Goal: Transaction & Acquisition: Purchase product/service

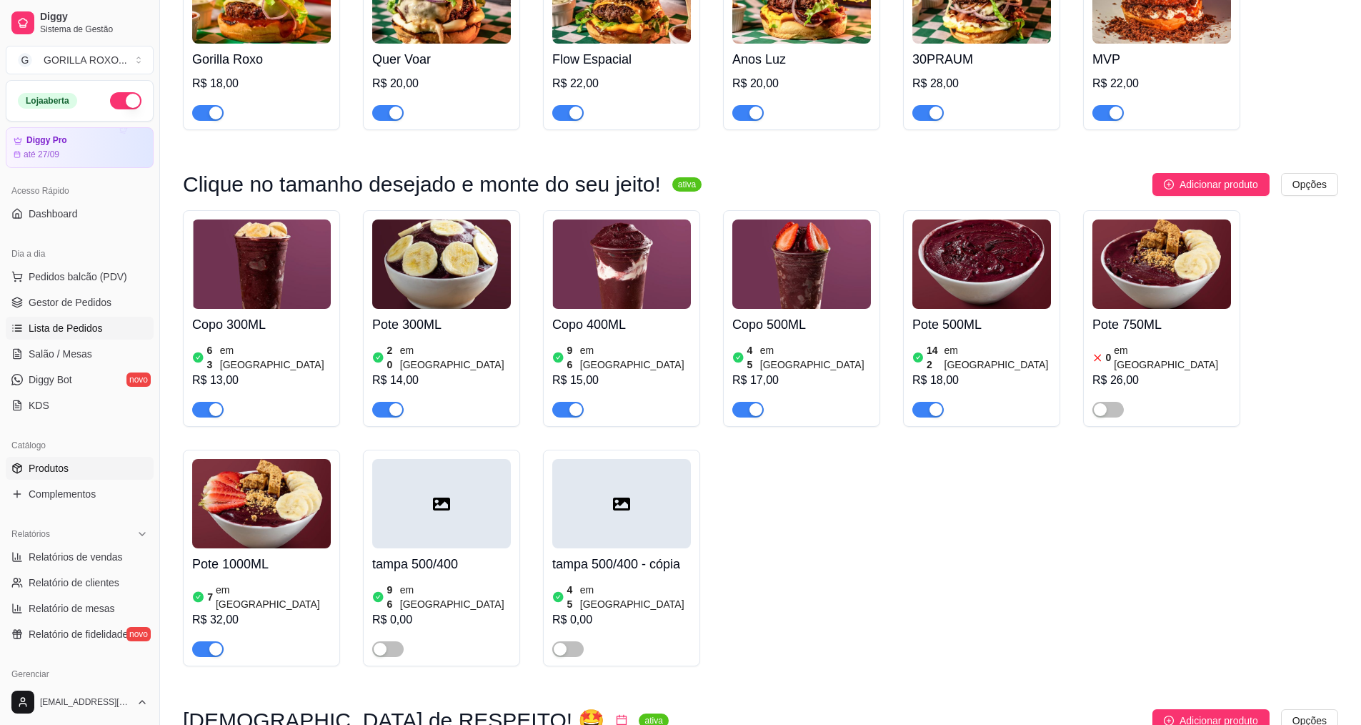
click at [101, 322] on link "Lista de Pedidos" at bounding box center [80, 328] width 148 height 23
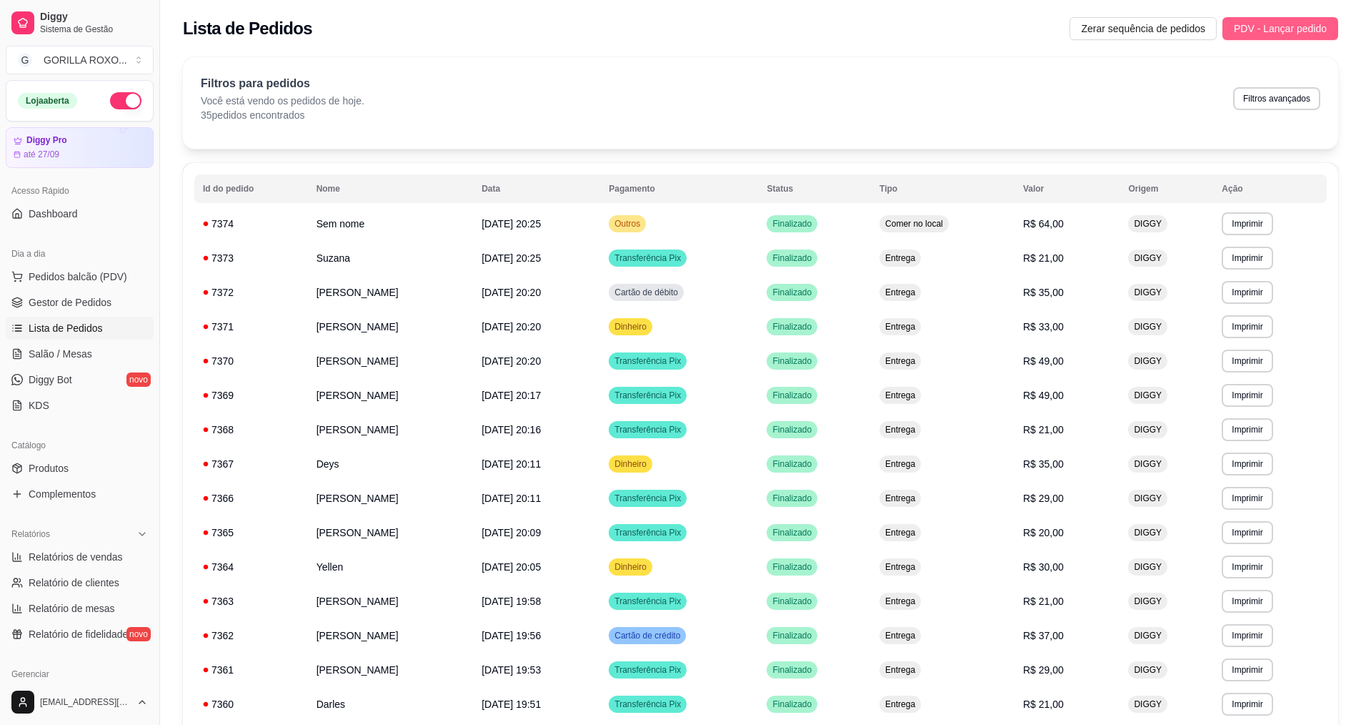
click at [1268, 28] on span "PDV - Lançar pedido" at bounding box center [1280, 29] width 93 height 16
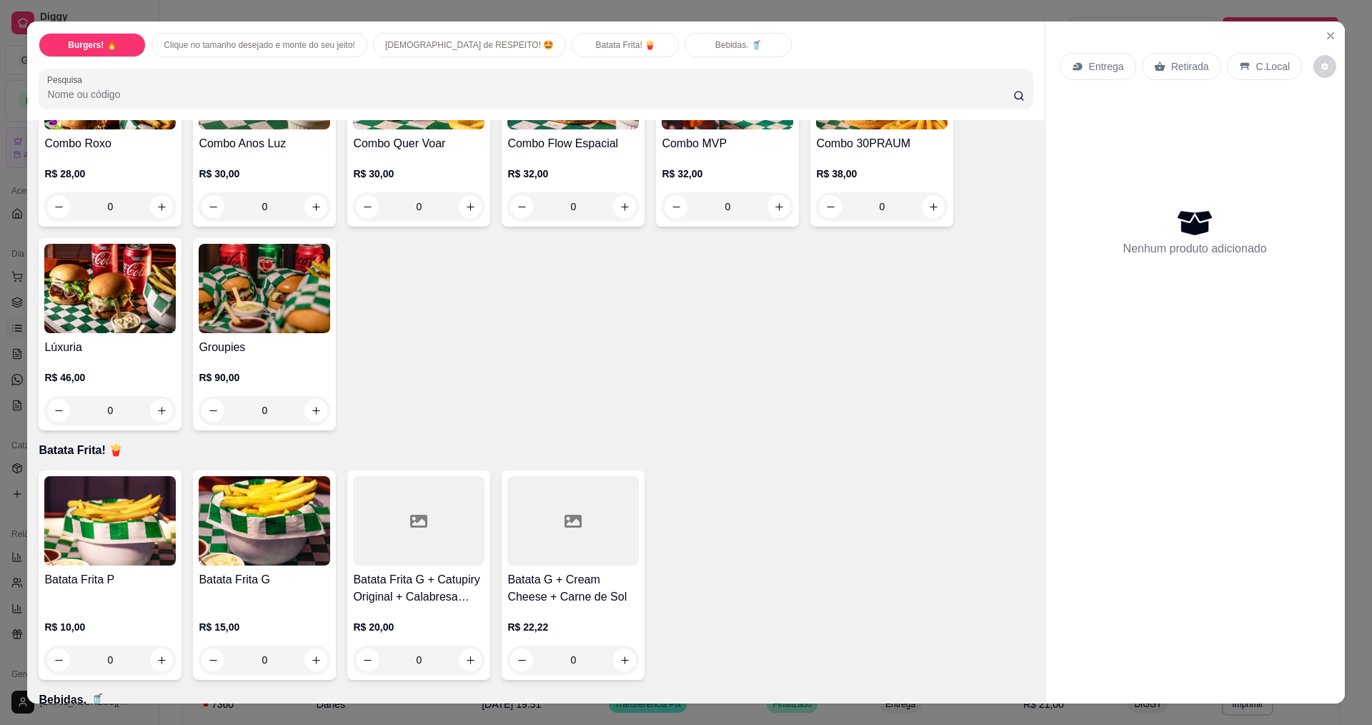
scroll to position [572, 0]
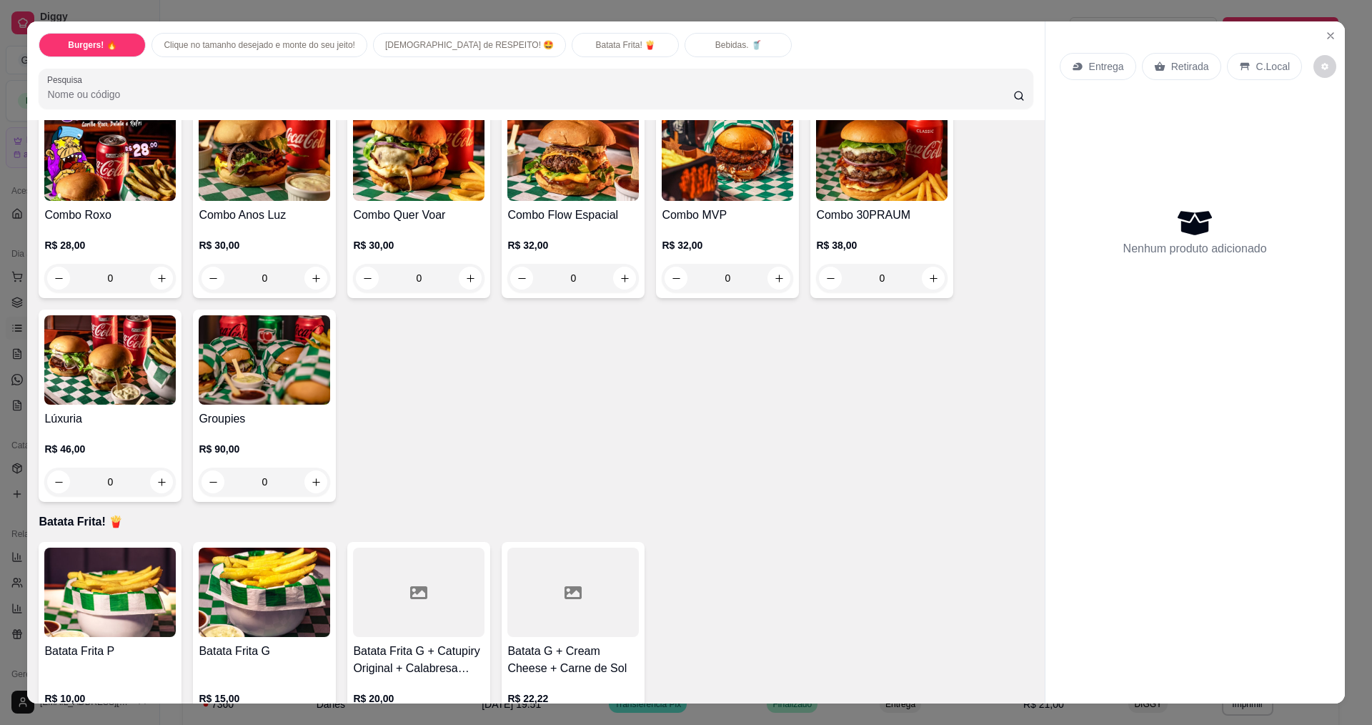
click at [440, 255] on div "R$ 30,00 0" at bounding box center [418, 265] width 131 height 54
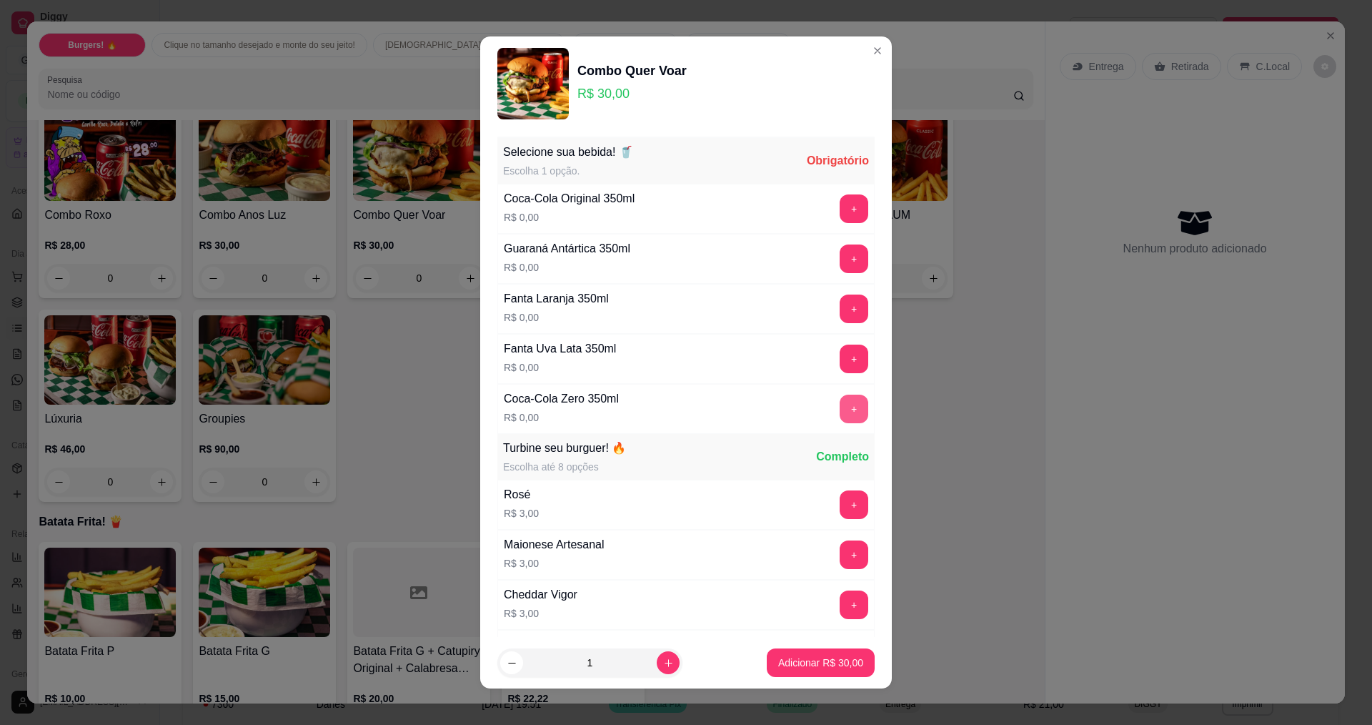
click at [840, 406] on button "+" at bounding box center [854, 408] width 29 height 29
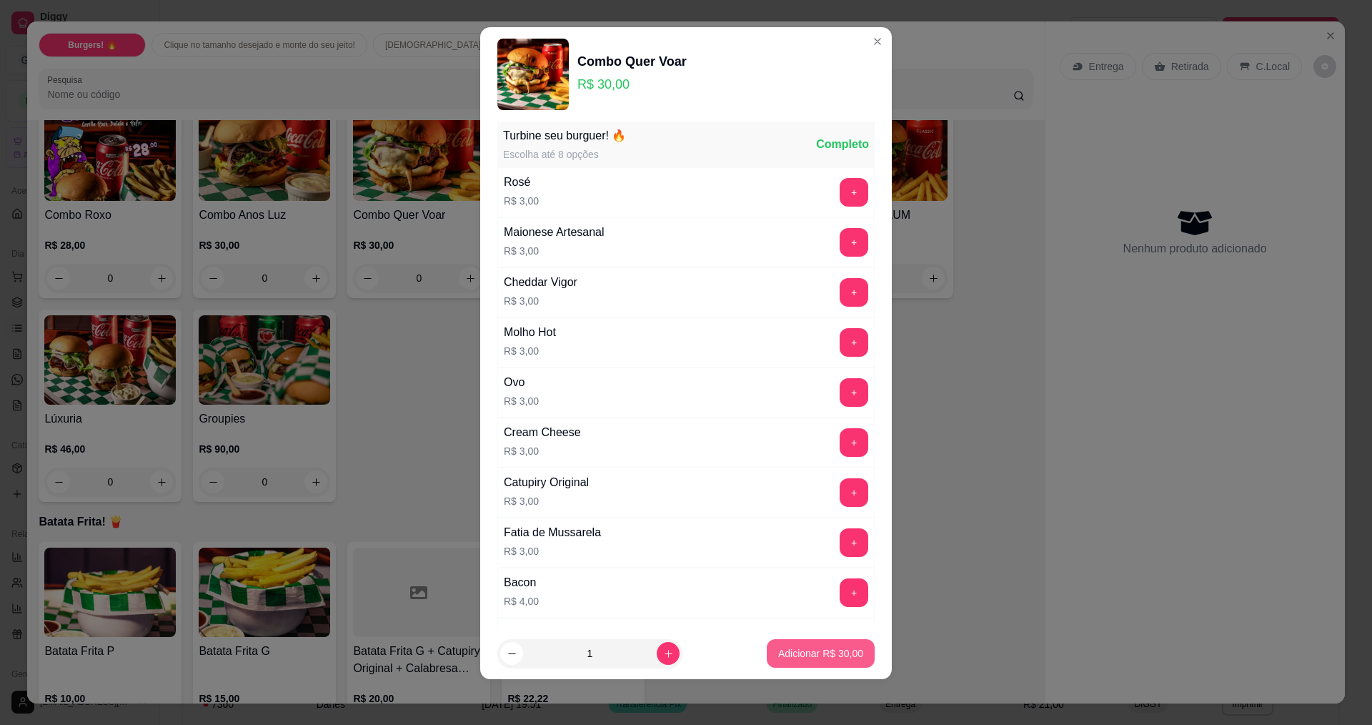
click at [819, 659] on p "Adicionar R$ 30,00" at bounding box center [820, 653] width 85 height 14
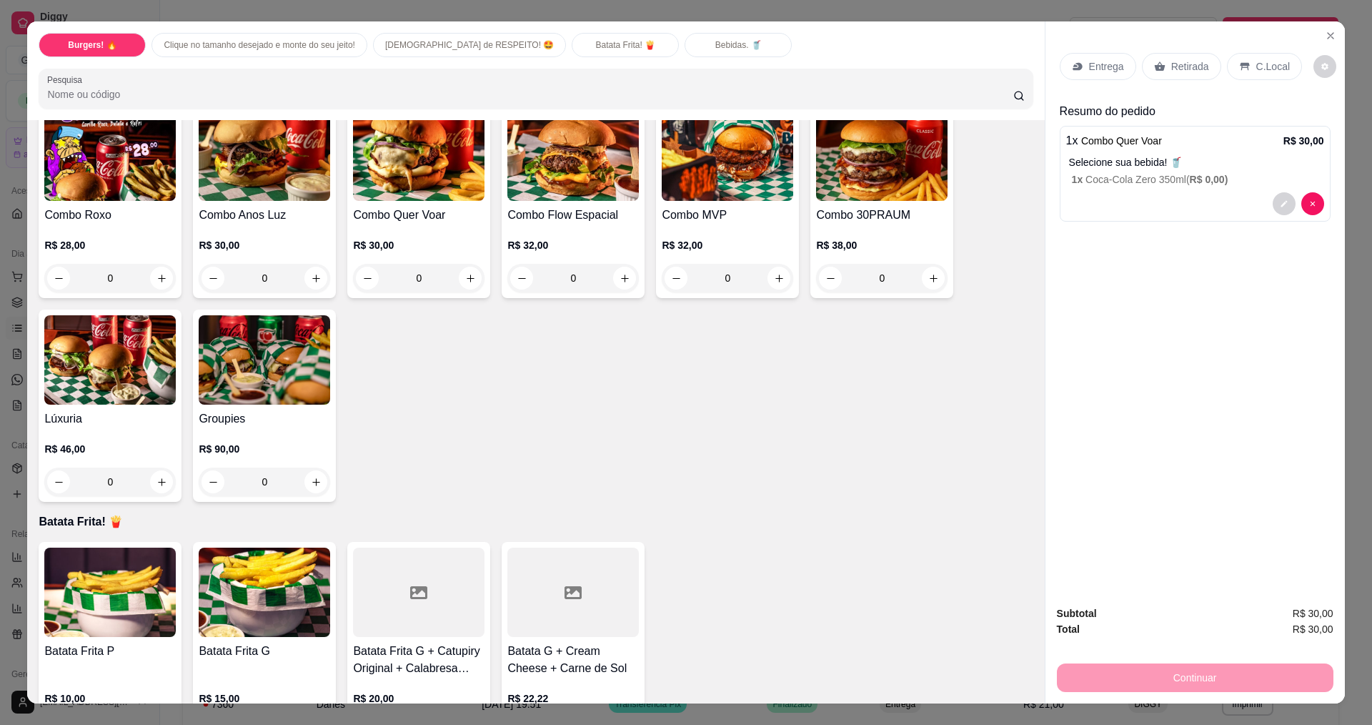
click at [1089, 71] on p "Entrega" at bounding box center [1106, 66] width 35 height 14
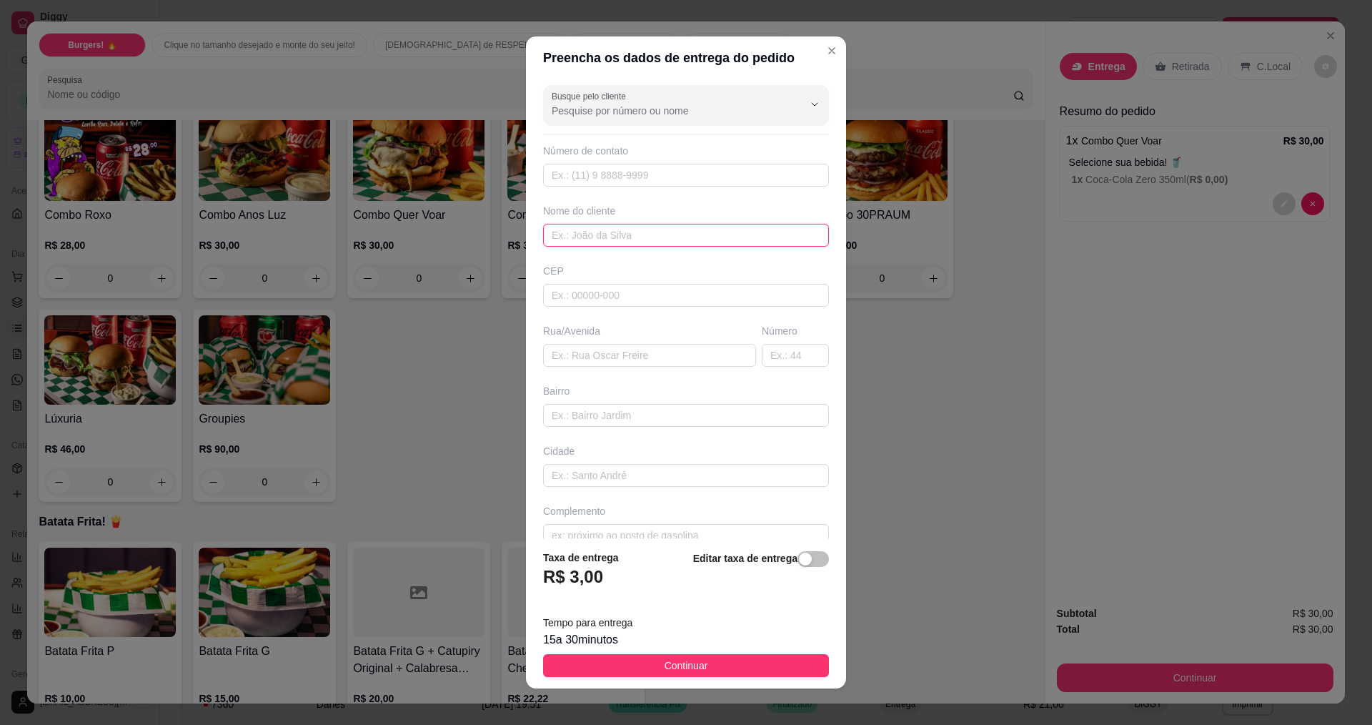
click at [638, 232] on input "text" at bounding box center [686, 235] width 286 height 23
paste input "Rua dona [PERSON_NAME] 1105 Suco de uva Próximo ao campo de futebol [PERSON_NAM…"
type input "Rua dona [PERSON_NAME] 1105 Suco de uva Próximo ao campo de futebol [PERSON_NAM…"
click at [648, 670] on button "Continuar" at bounding box center [686, 665] width 286 height 23
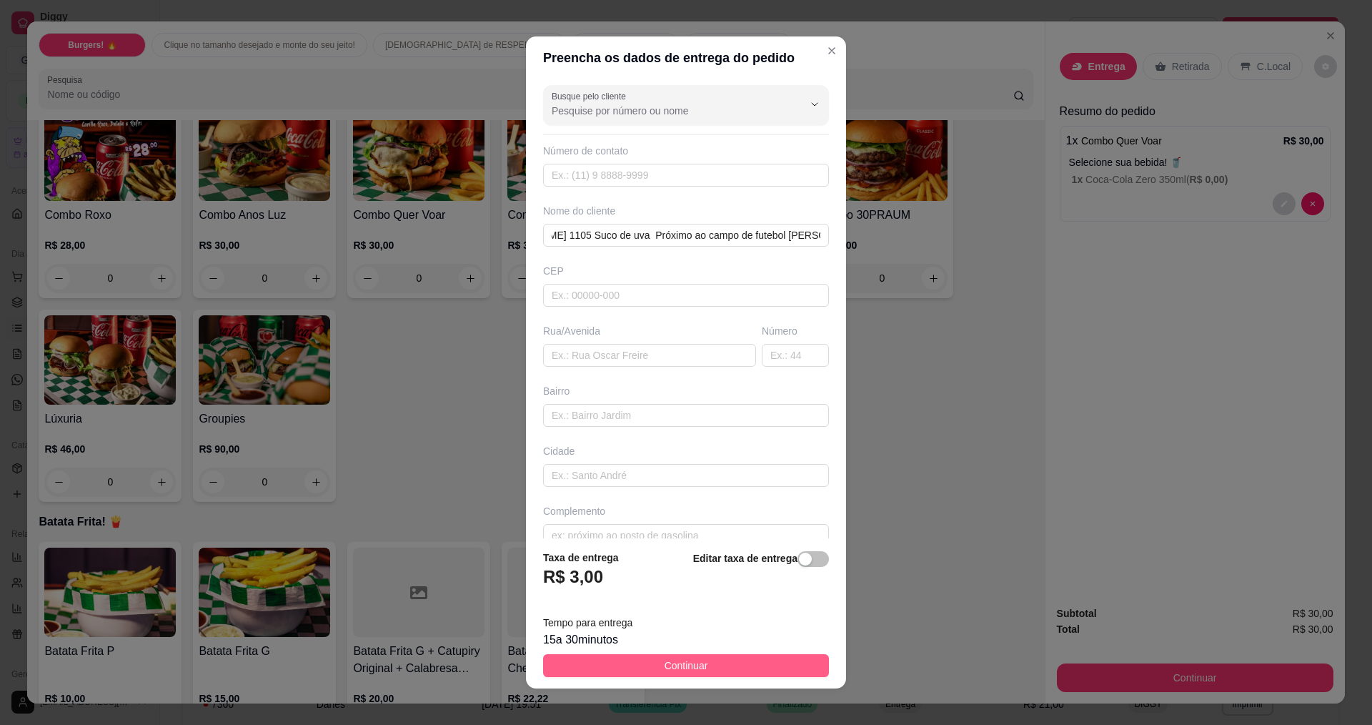
scroll to position [0, 0]
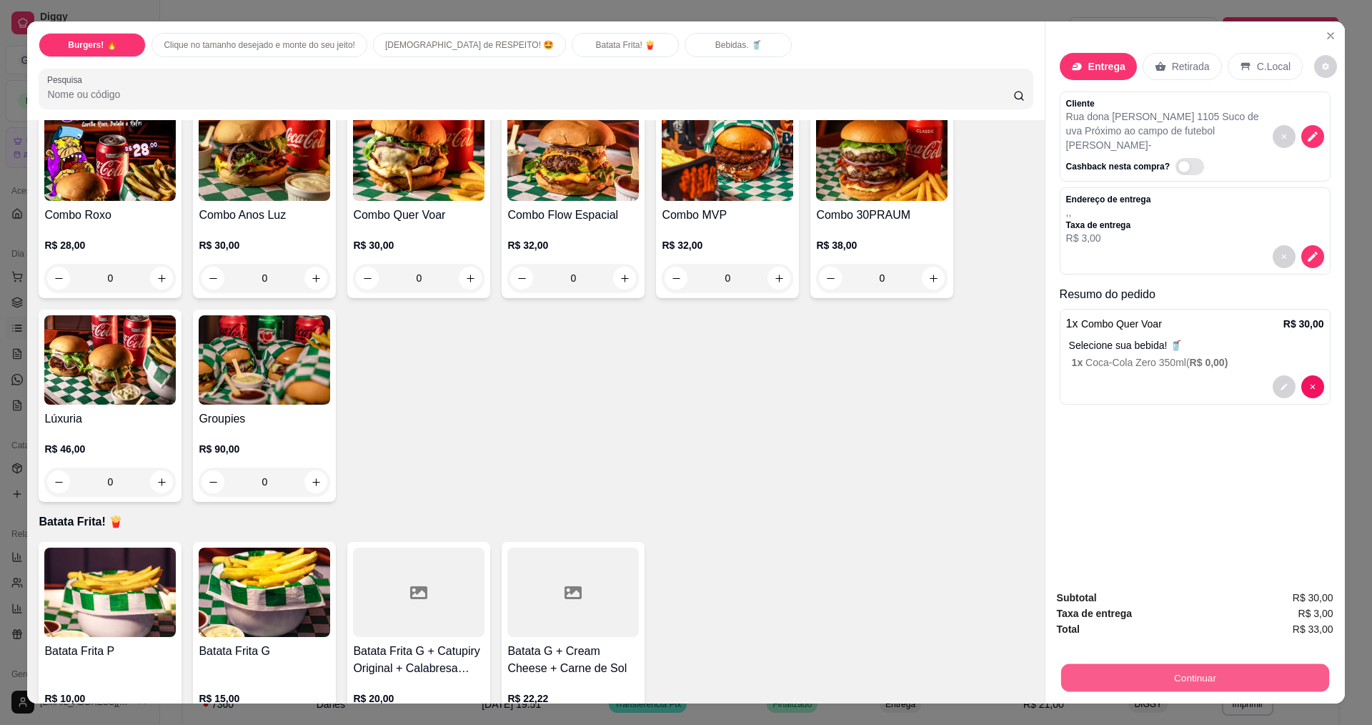
click at [1173, 667] on button "Continuar" at bounding box center [1195, 677] width 268 height 28
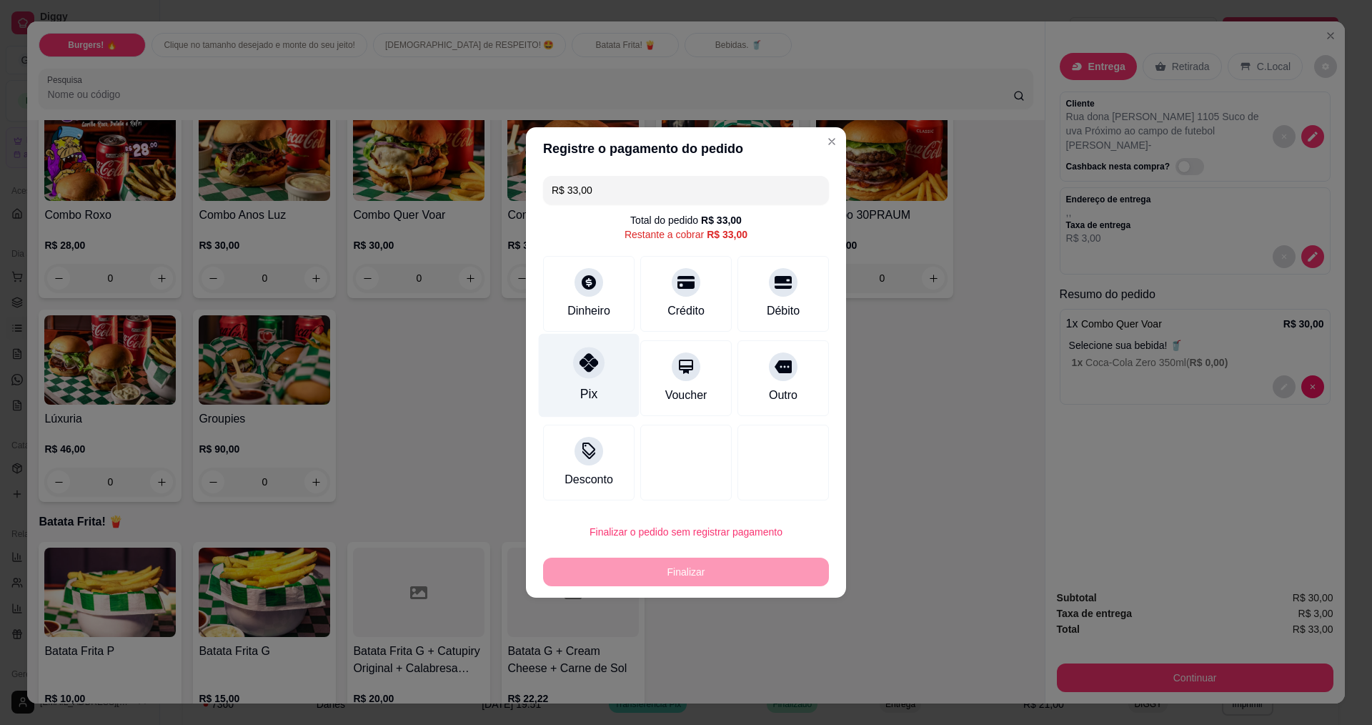
click at [590, 379] on div "Pix" at bounding box center [589, 376] width 101 height 84
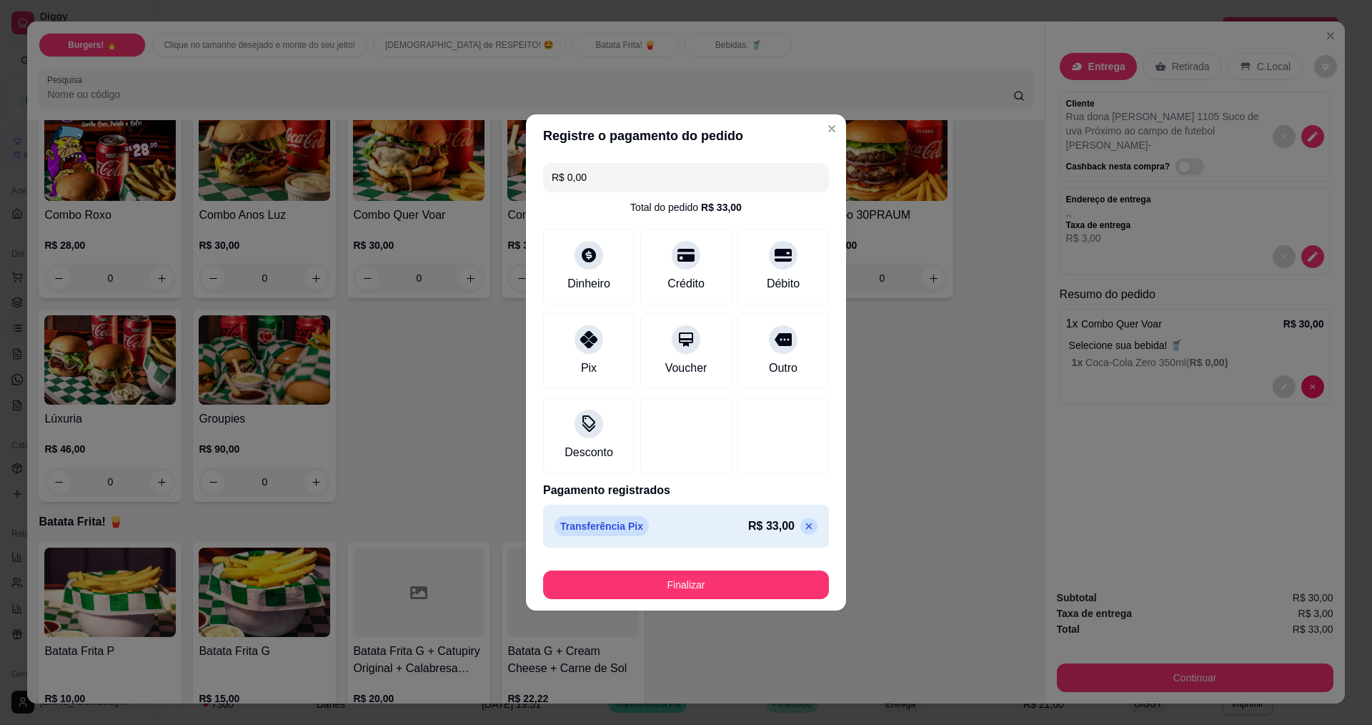
click at [672, 602] on footer "Finalizar" at bounding box center [686, 581] width 320 height 57
click at [684, 582] on button "Finalizar" at bounding box center [685, 585] width 277 height 28
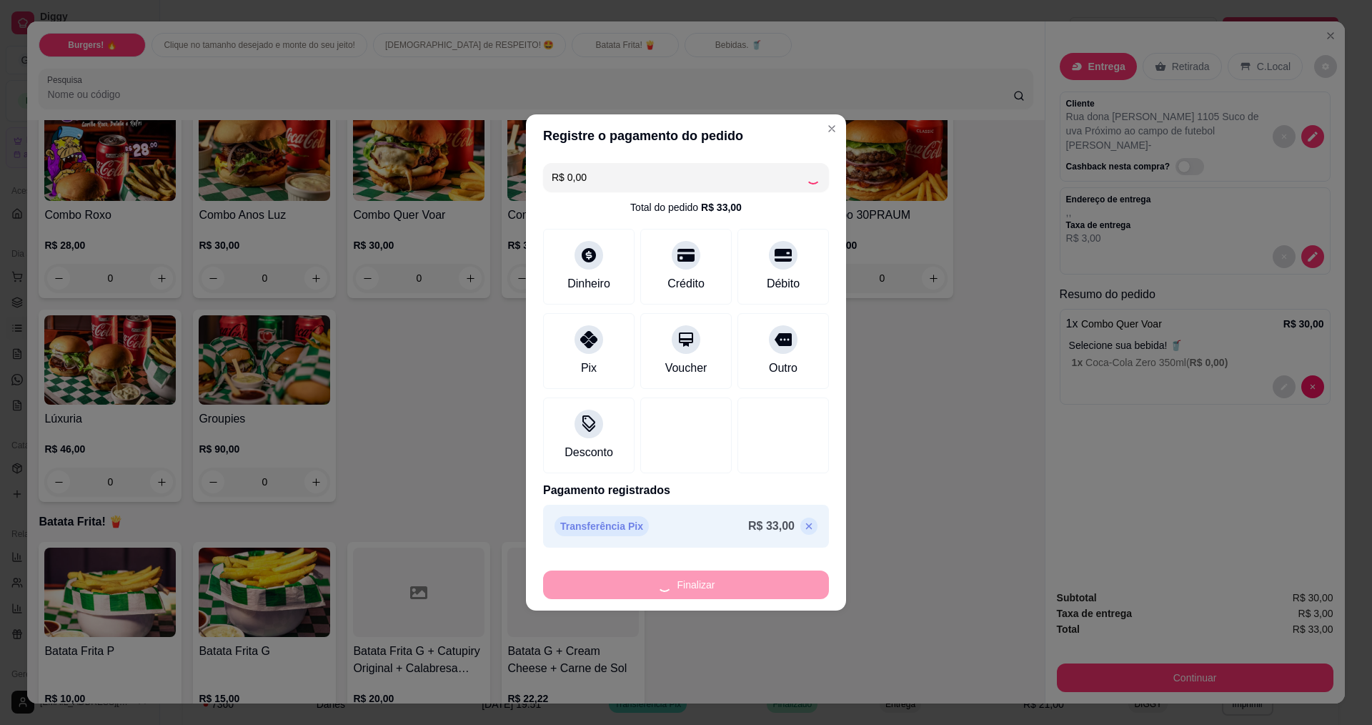
type input "-R$ 33,00"
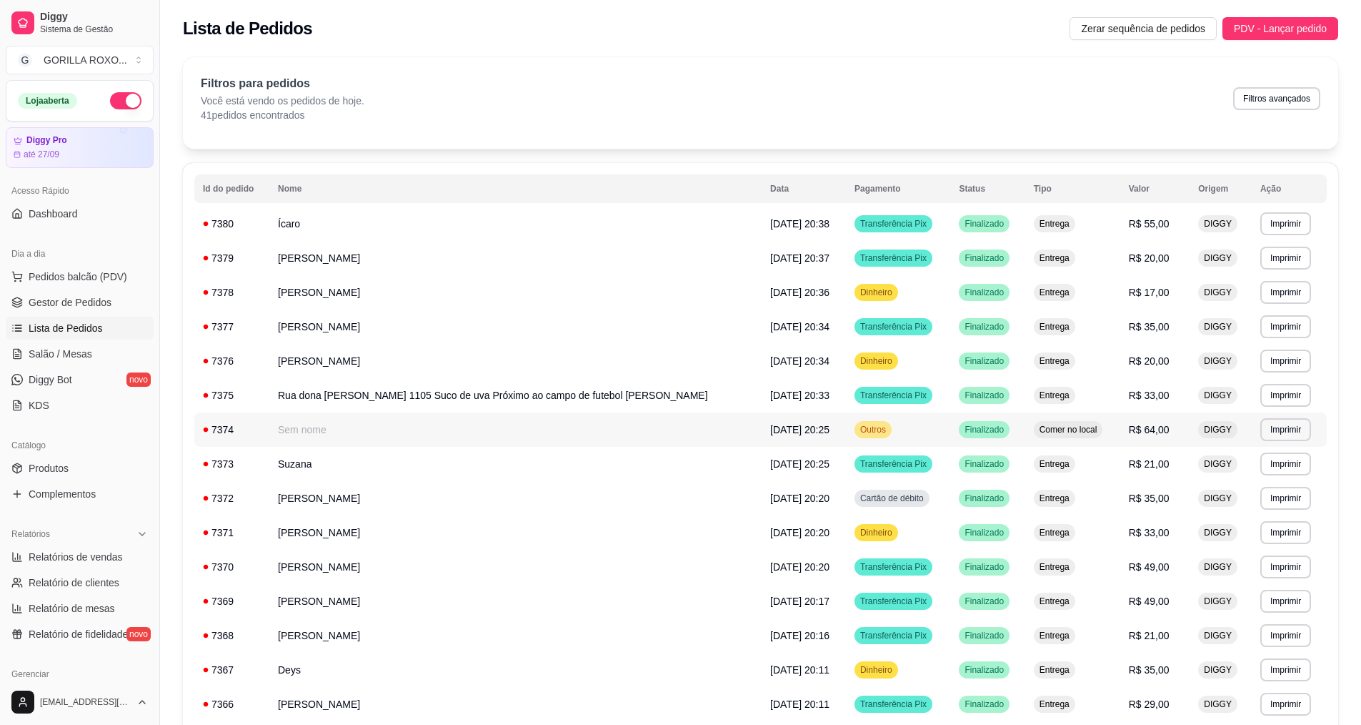
click at [455, 427] on td "Sem nome" at bounding box center [515, 429] width 492 height 34
click at [442, 384] on td "Rua dona [PERSON_NAME] 1105 Suco de uva Próximo ao campo de futebol [PERSON_NAM…" at bounding box center [515, 395] width 492 height 34
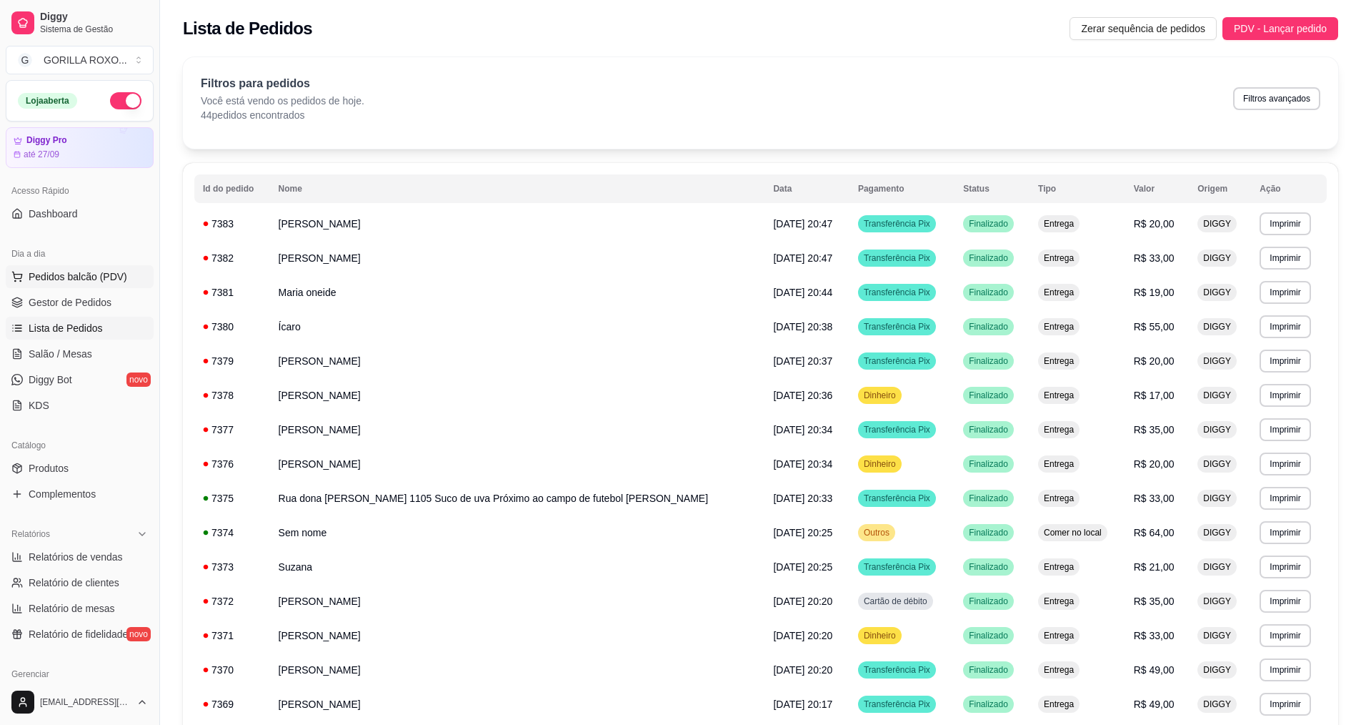
click at [49, 278] on span "Pedidos balcão (PDV)" at bounding box center [78, 276] width 99 height 14
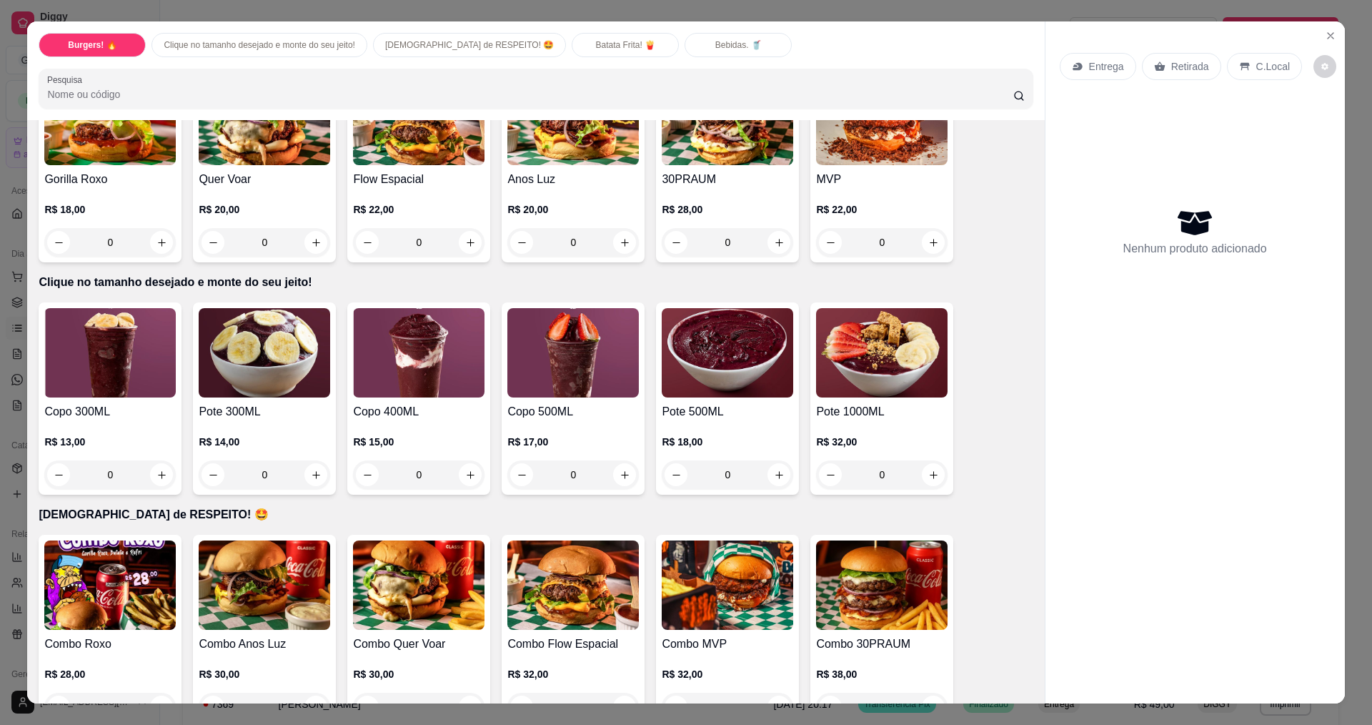
scroll to position [357, 0]
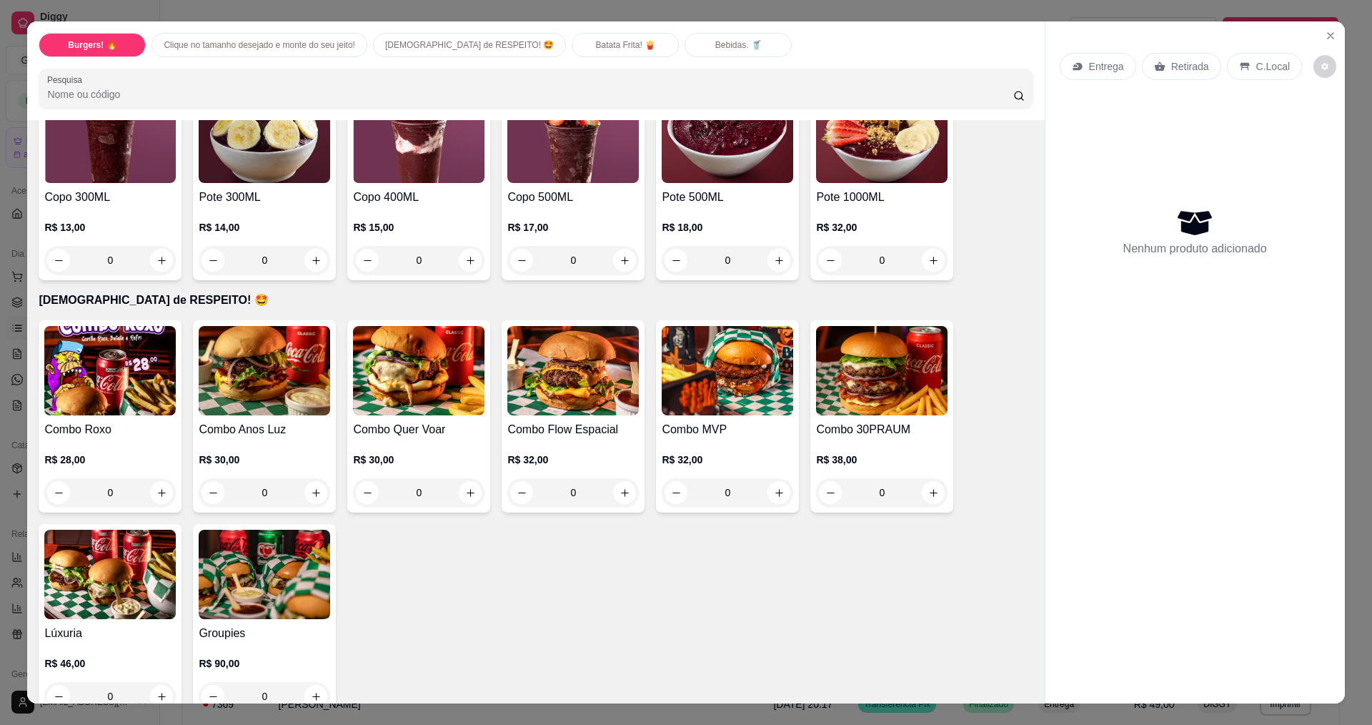
click at [774, 262] on div "0" at bounding box center [727, 260] width 131 height 29
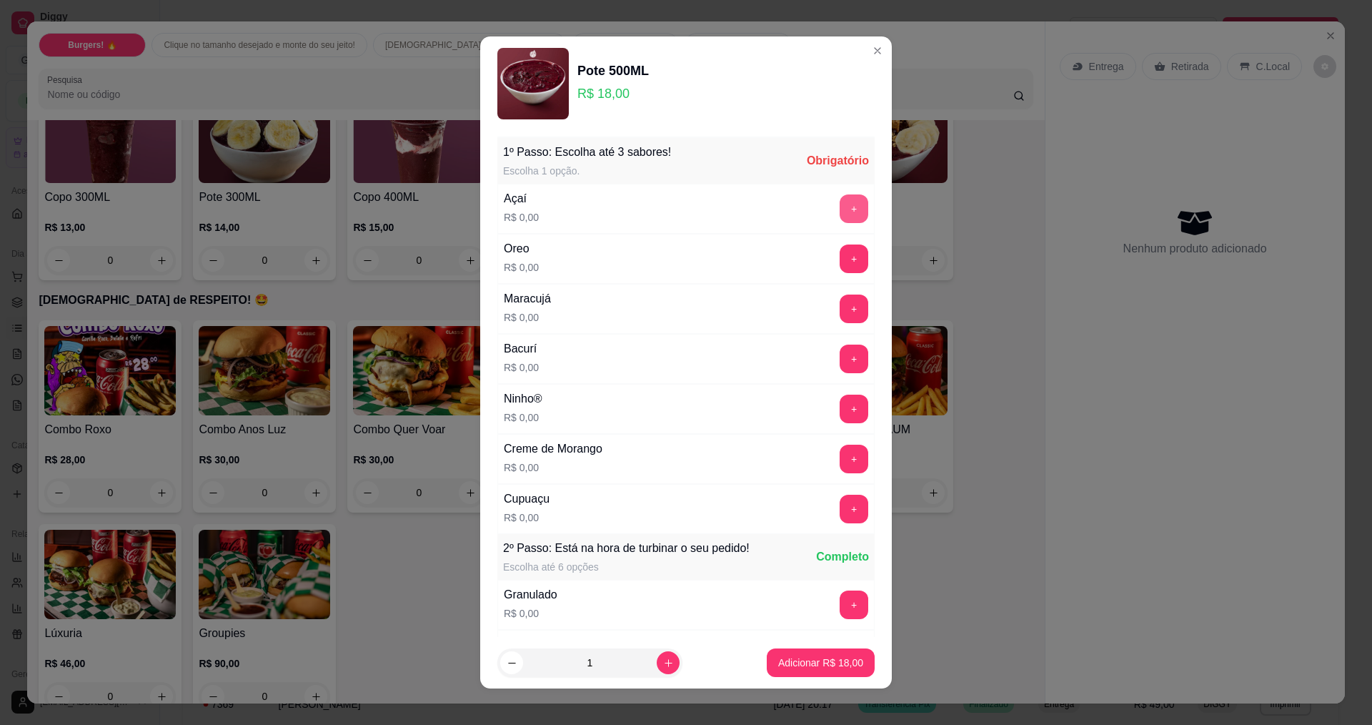
click at [840, 211] on button "+" at bounding box center [854, 208] width 29 height 29
click at [840, 414] on button "+" at bounding box center [854, 408] width 28 height 28
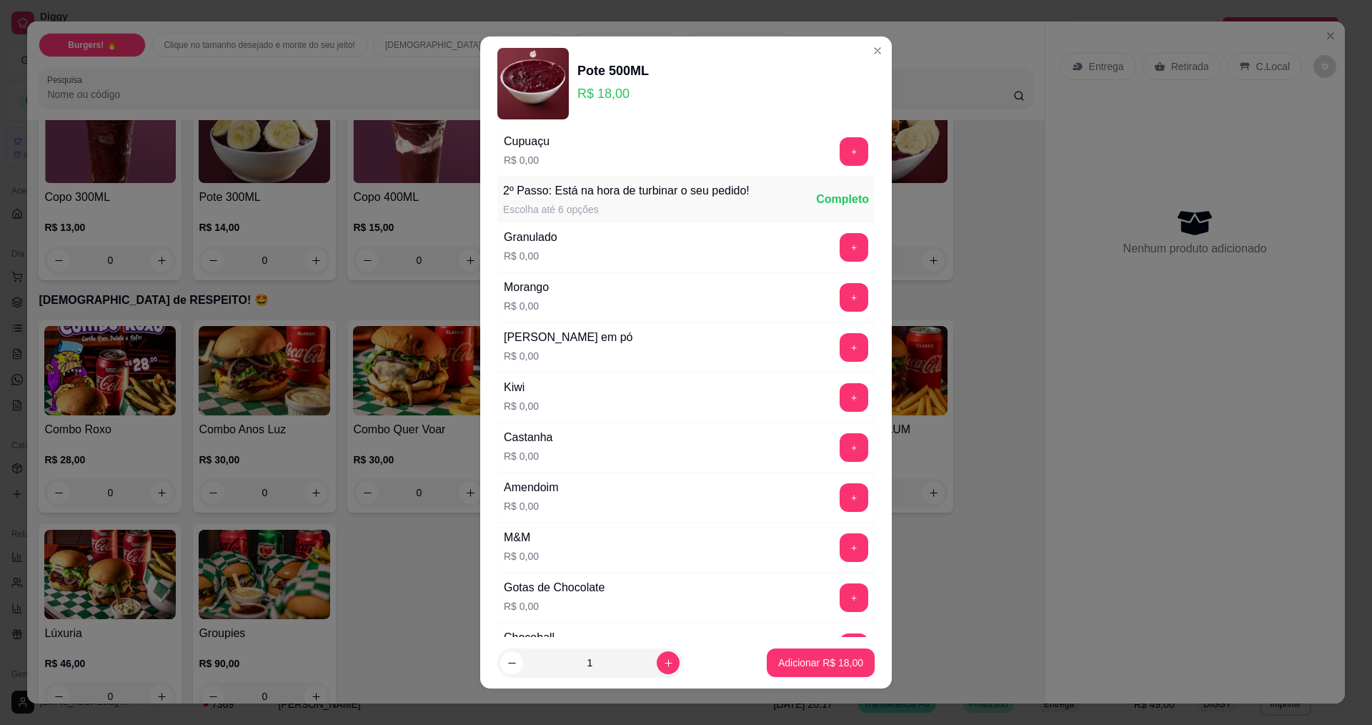
scroll to position [429, 0]
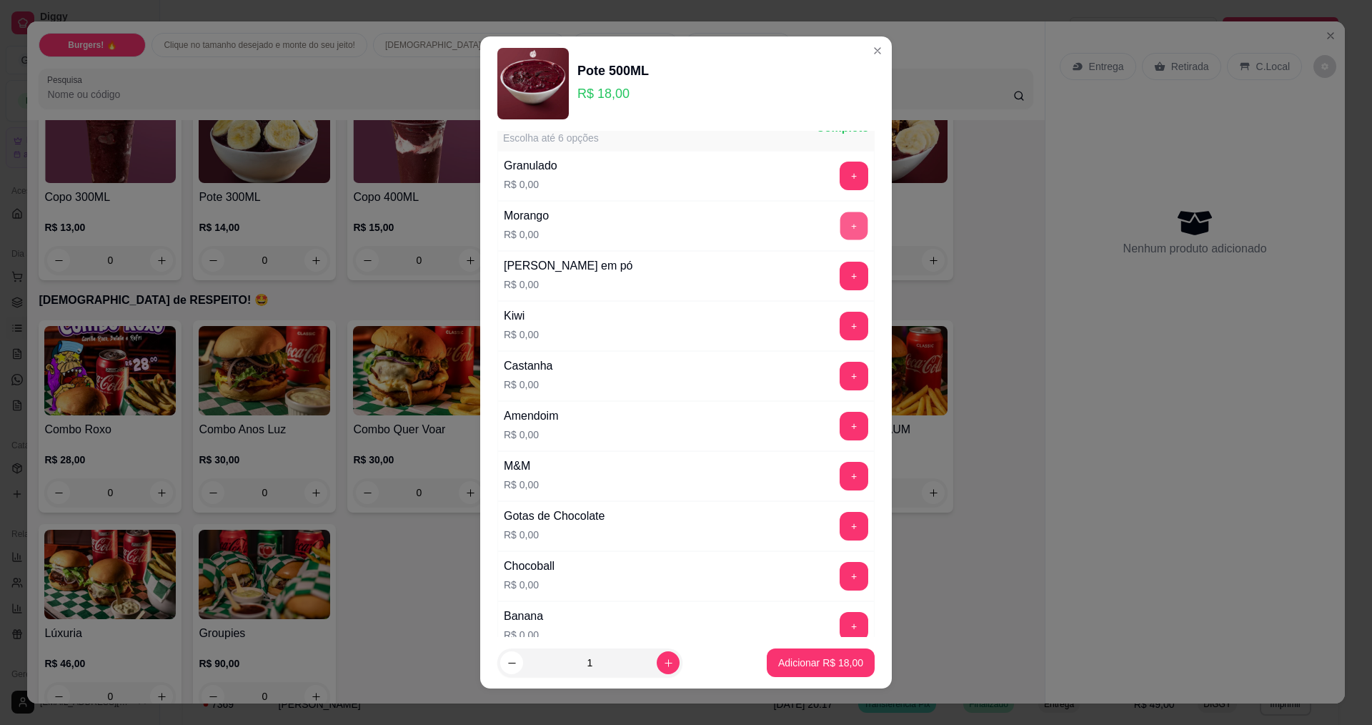
click at [840, 225] on button "+" at bounding box center [854, 226] width 28 height 28
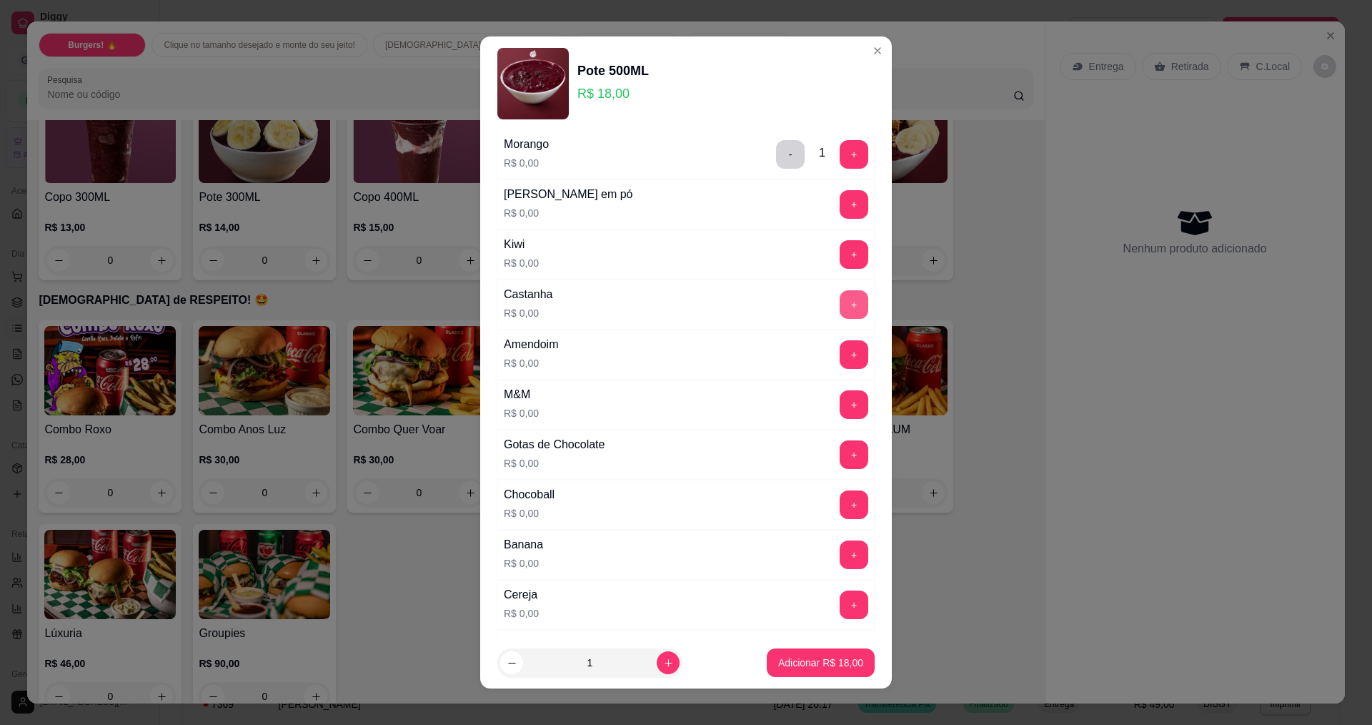
click at [840, 311] on button "+" at bounding box center [854, 304] width 29 height 29
click at [840, 311] on button "+" at bounding box center [854, 304] width 28 height 28
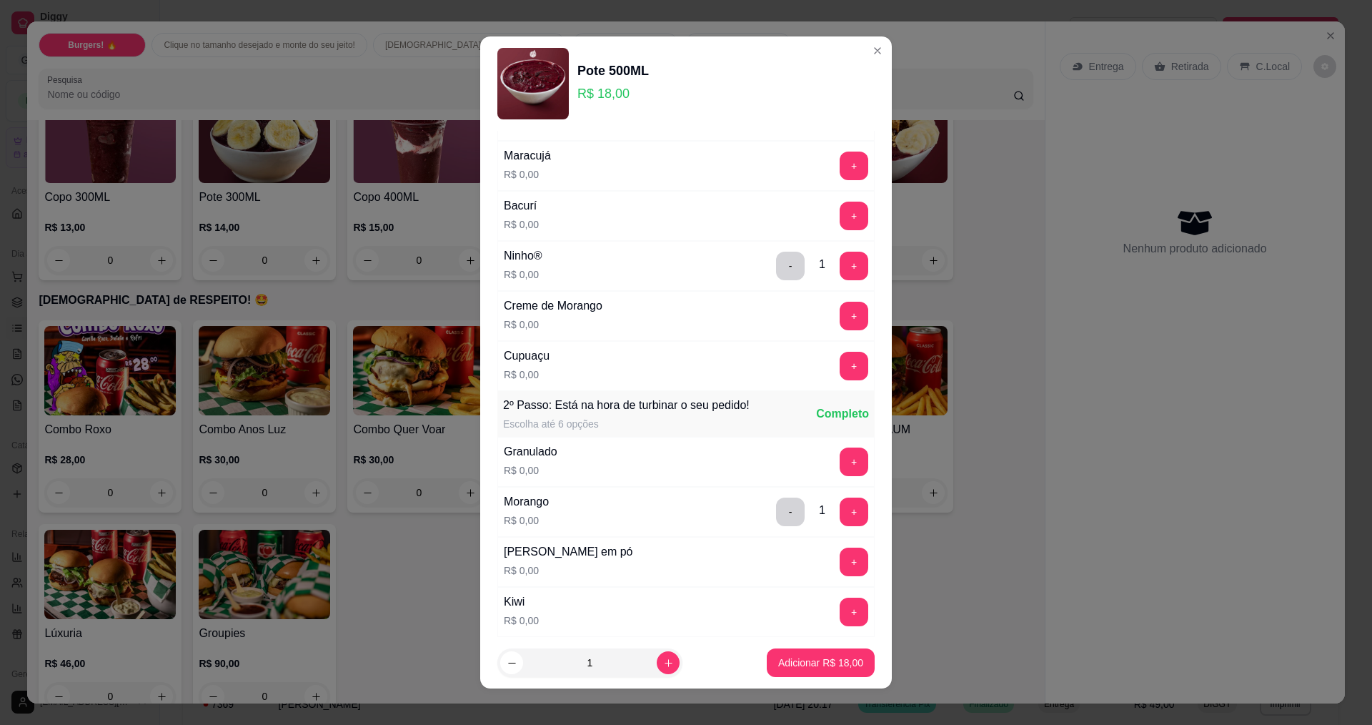
scroll to position [214, 0]
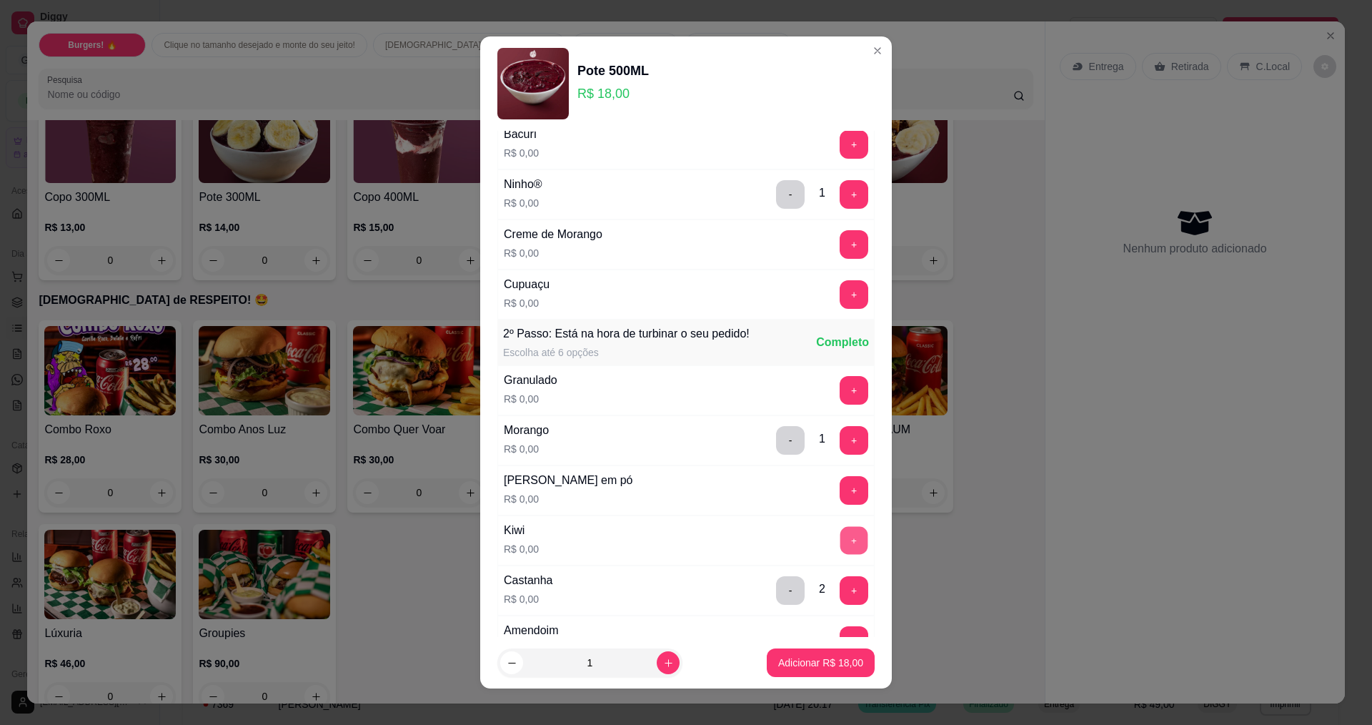
click at [840, 544] on button "+" at bounding box center [854, 540] width 28 height 28
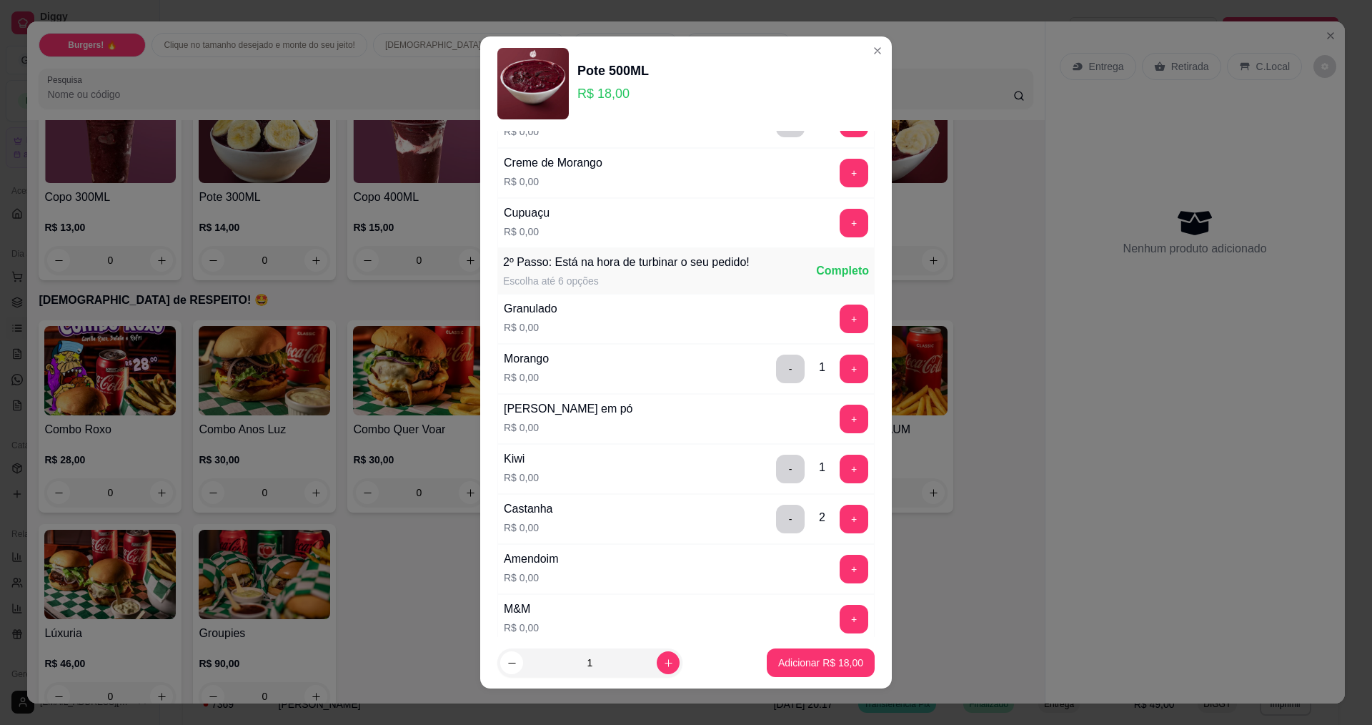
scroll to position [357, 0]
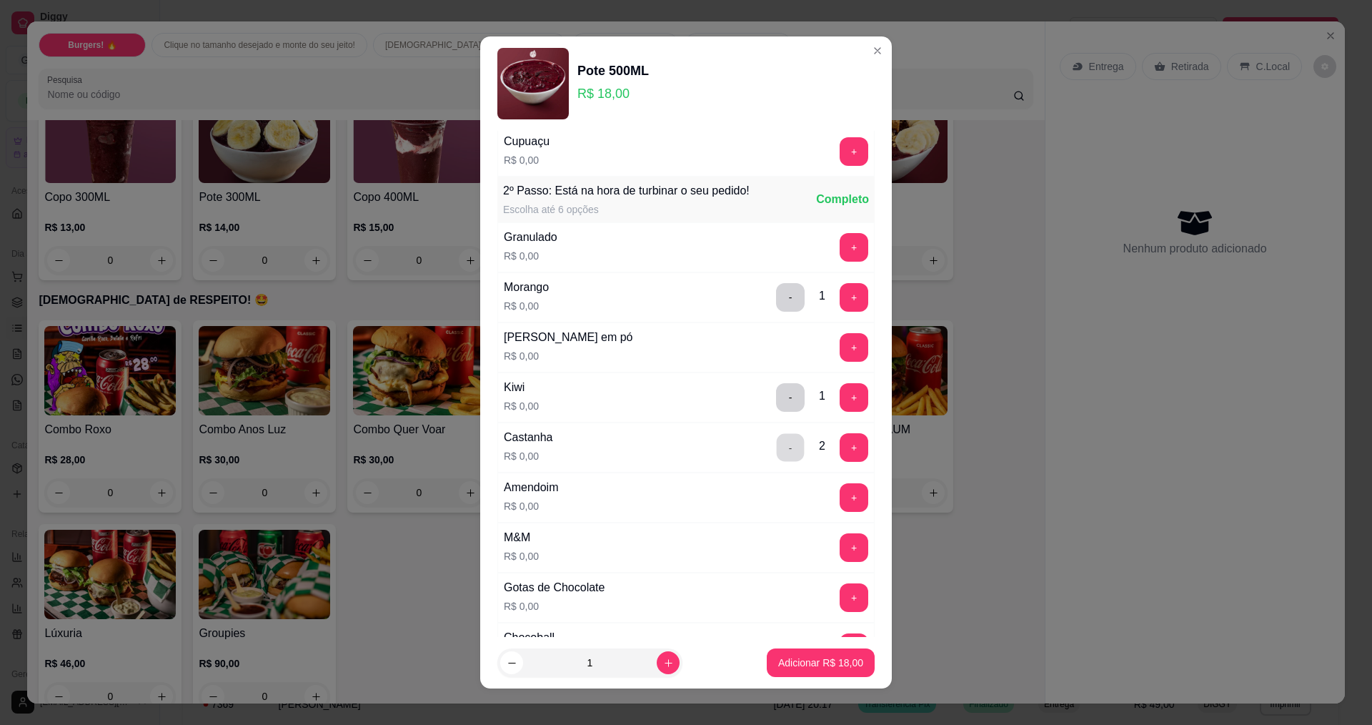
click at [777, 456] on button "-" at bounding box center [791, 447] width 28 height 28
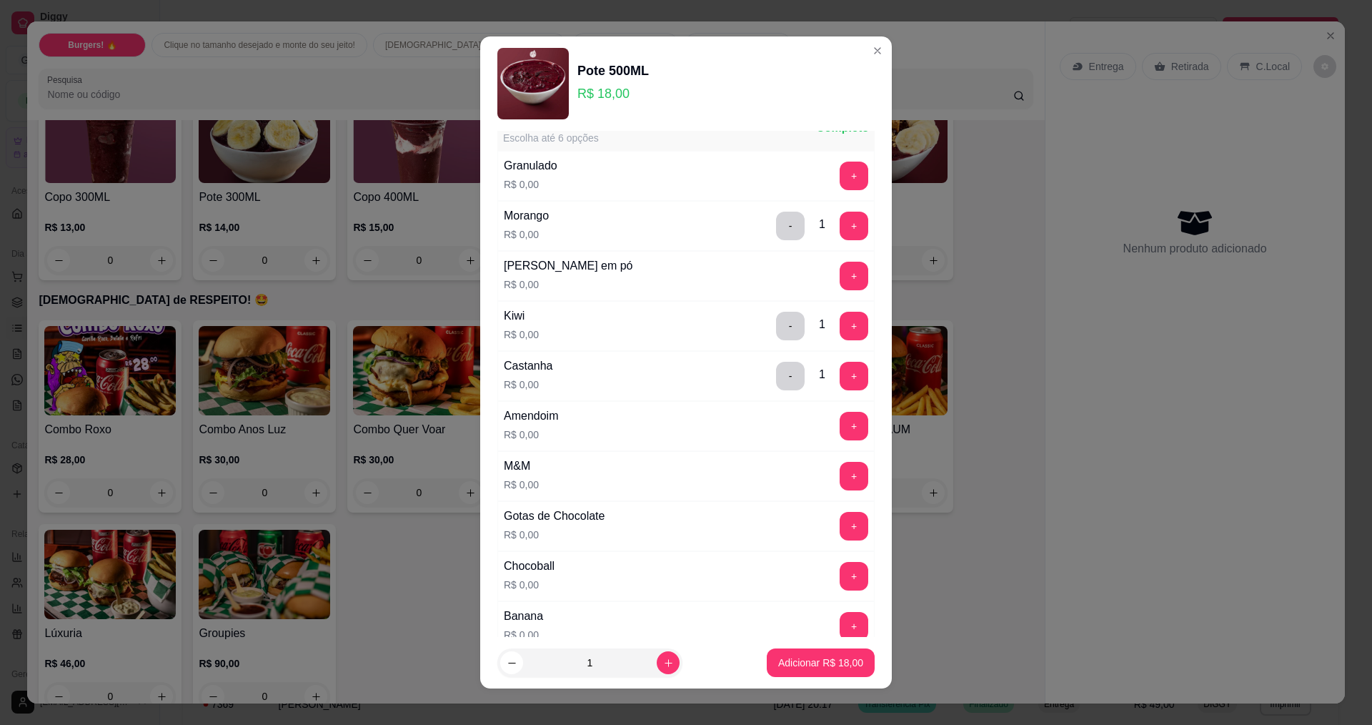
scroll to position [500, 0]
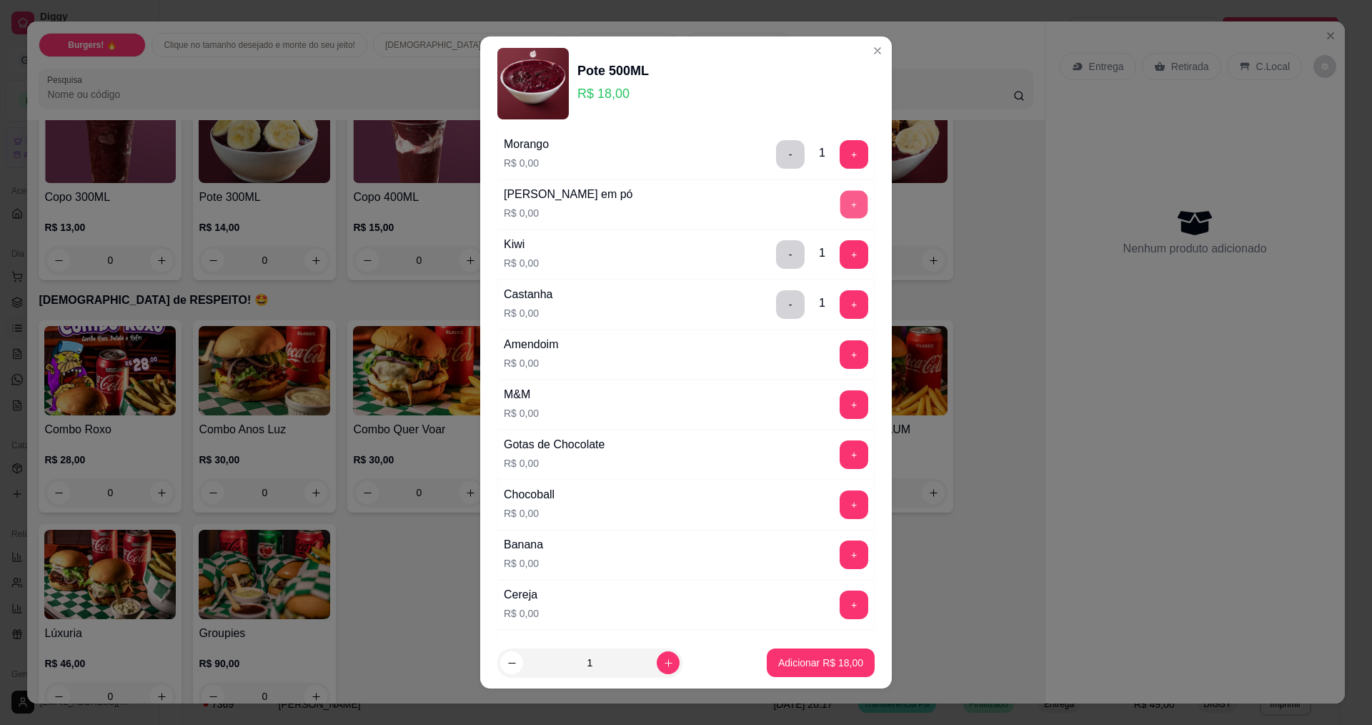
click at [840, 204] on button "+" at bounding box center [854, 204] width 28 height 28
click at [840, 359] on button "+" at bounding box center [854, 354] width 28 height 28
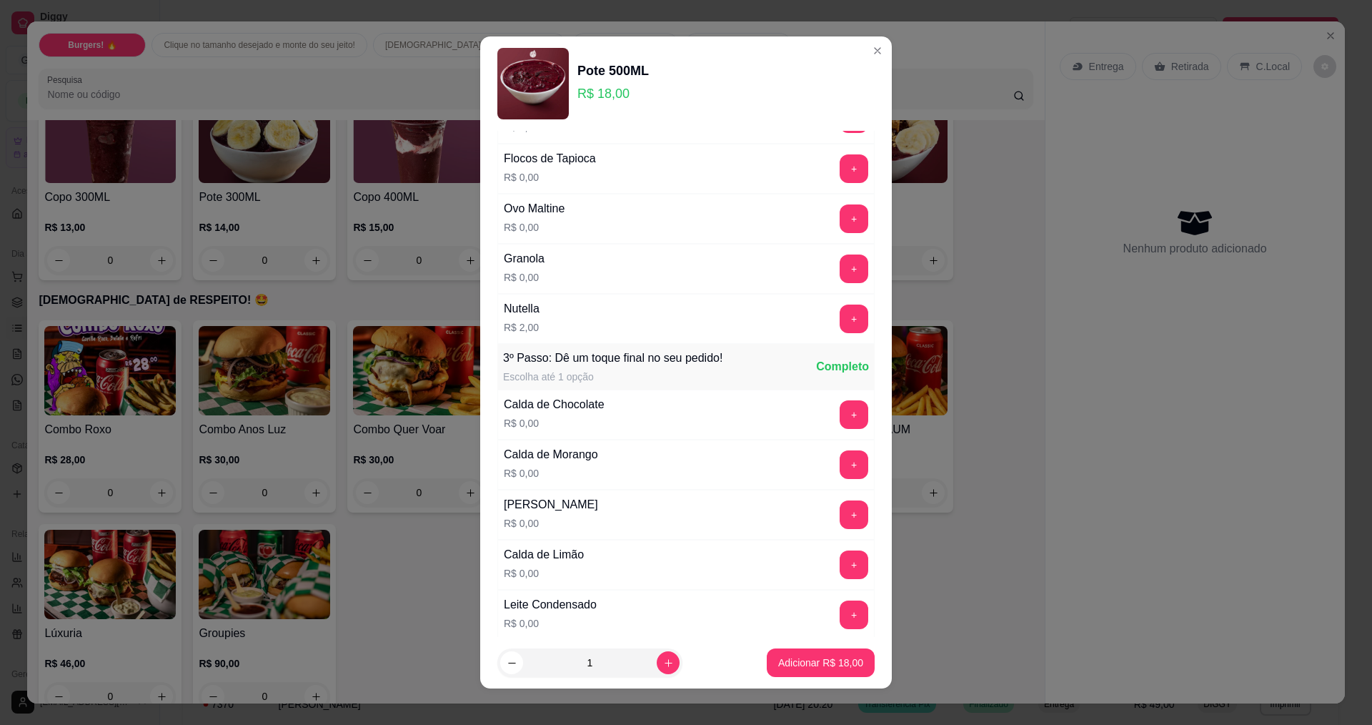
scroll to position [1358, 0]
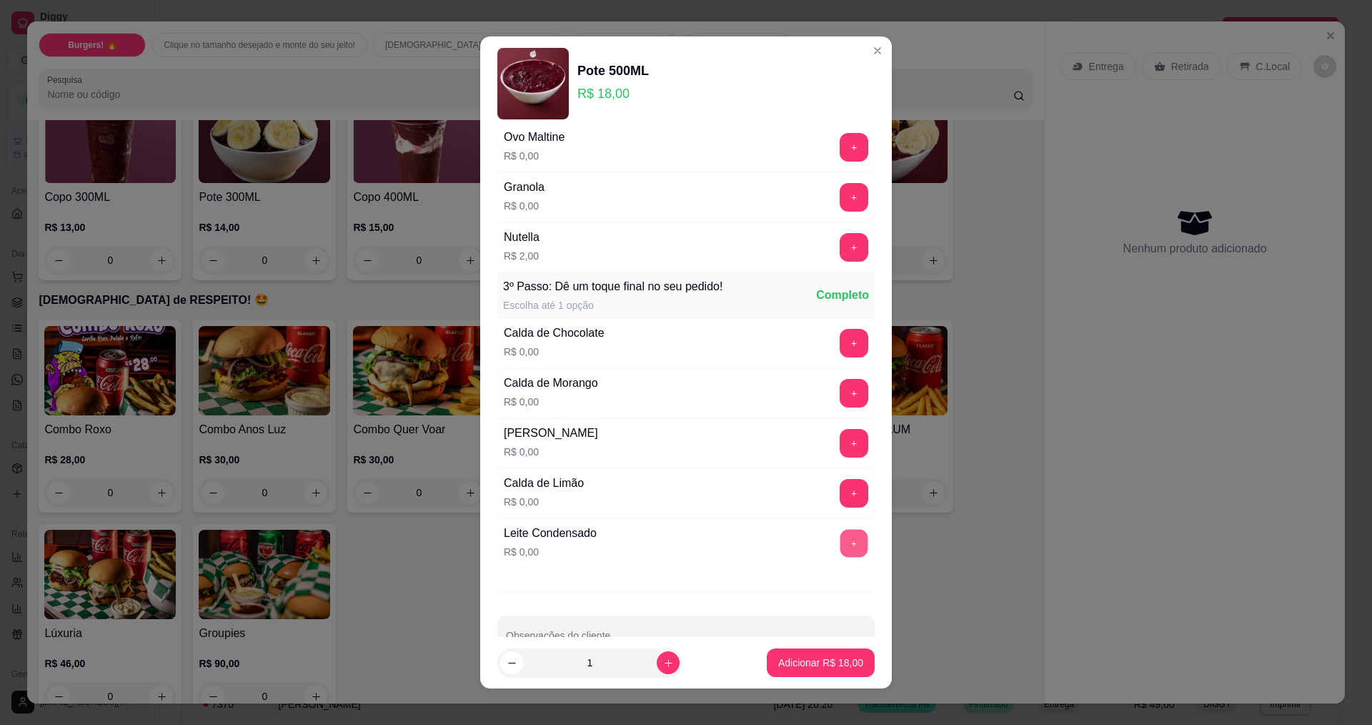
click at [840, 539] on button "+" at bounding box center [854, 543] width 28 height 28
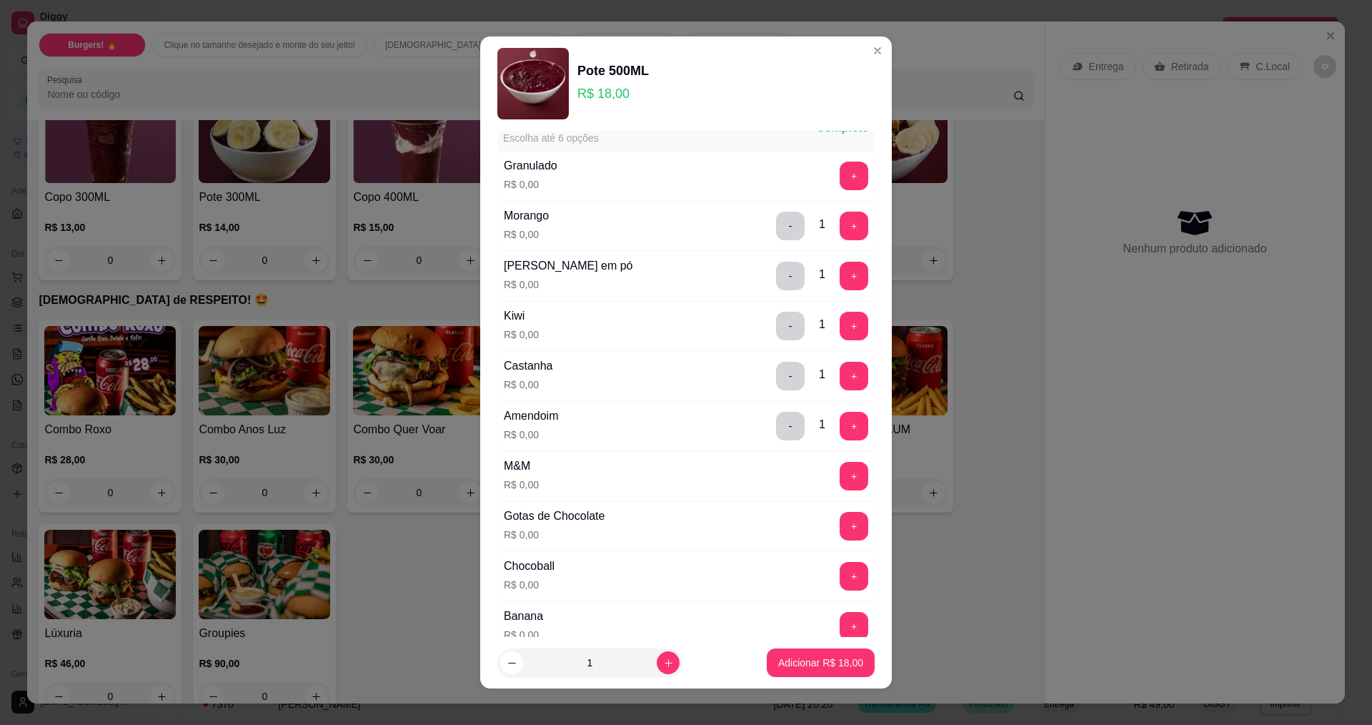
scroll to position [500, 0]
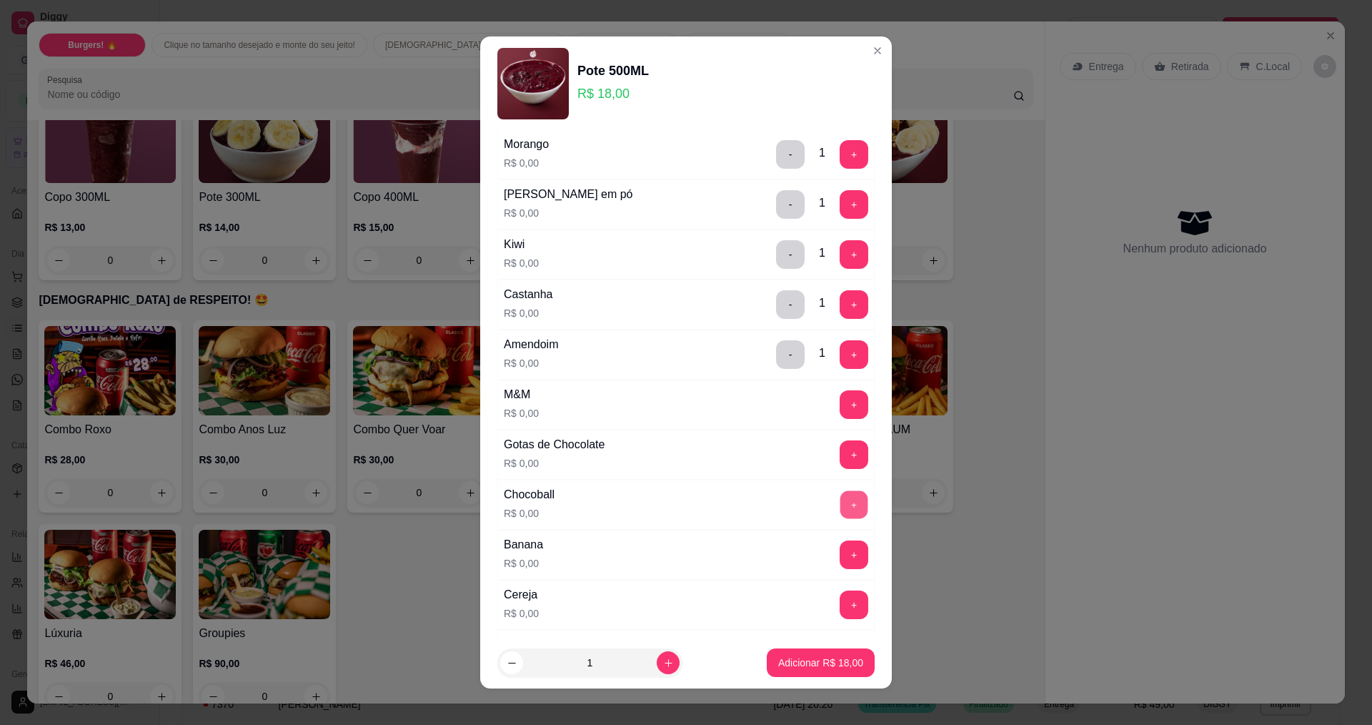
click at [840, 500] on button "+" at bounding box center [854, 504] width 28 height 28
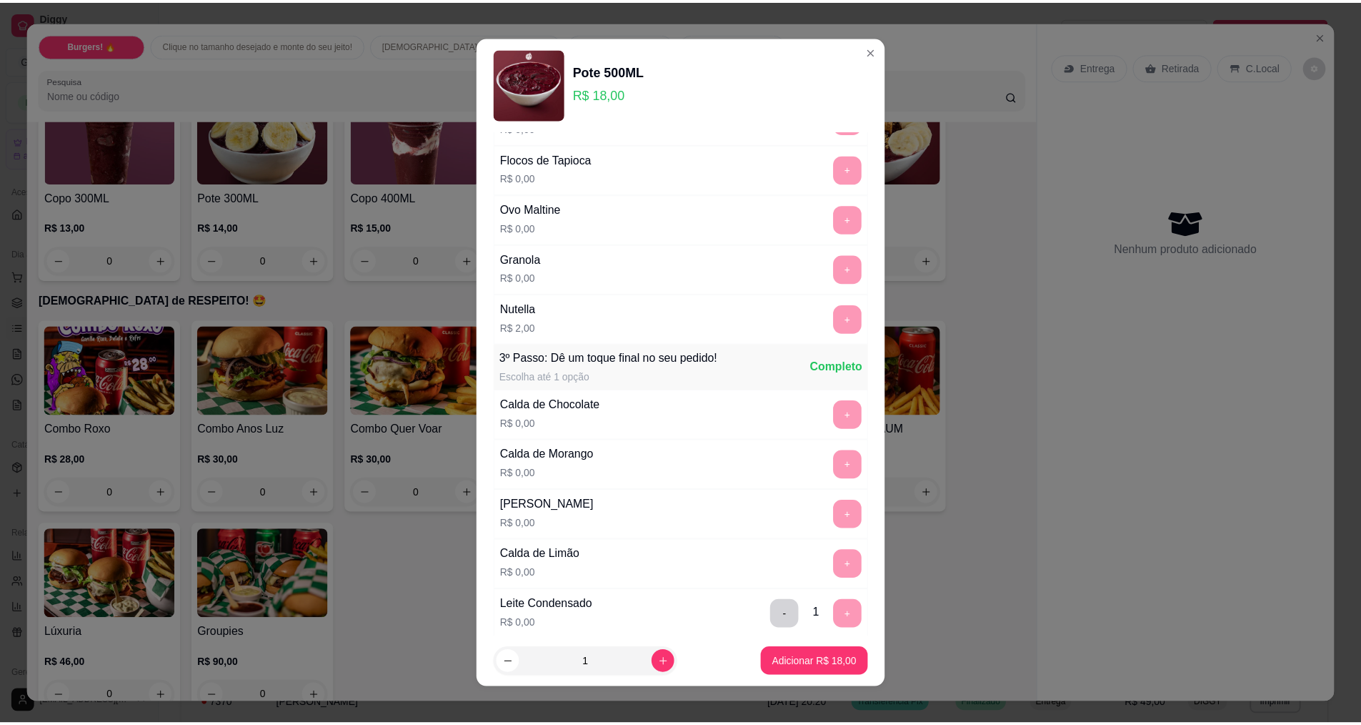
scroll to position [1396, 0]
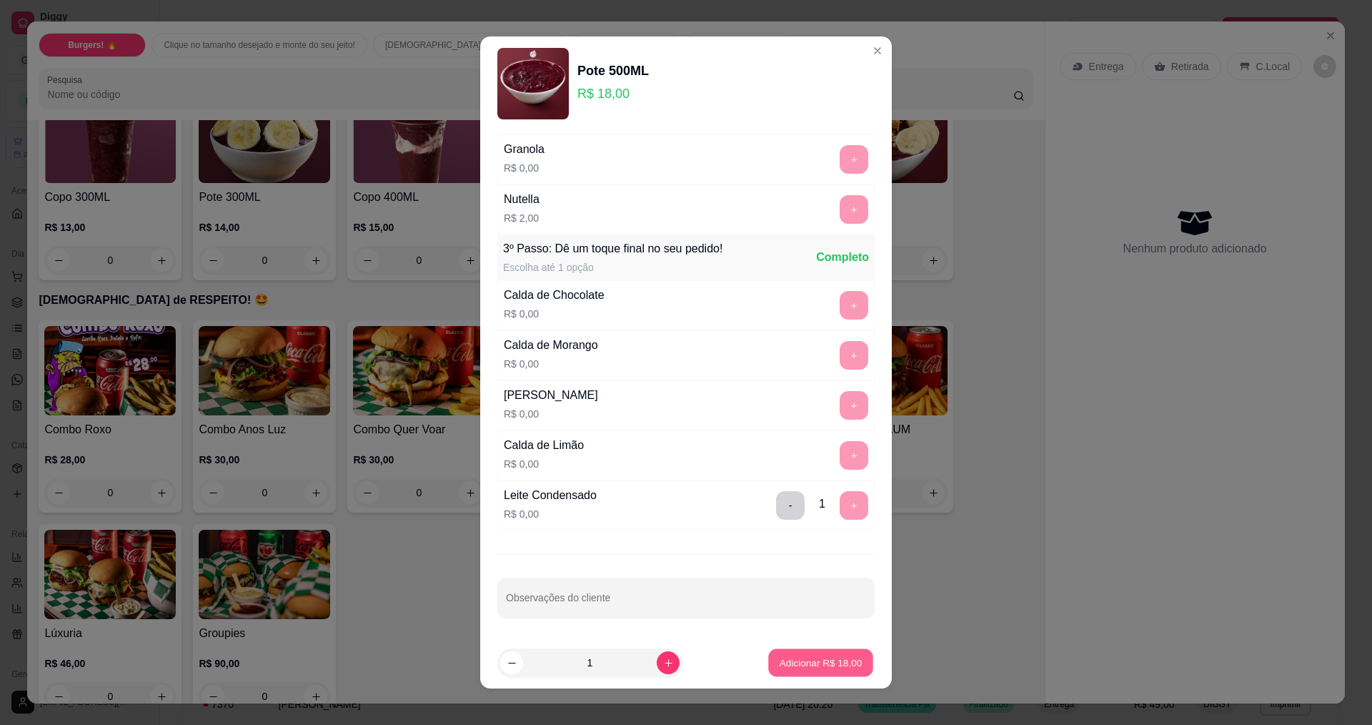
click at [805, 653] on button "Adicionar R$ 18,00" at bounding box center [820, 663] width 105 height 28
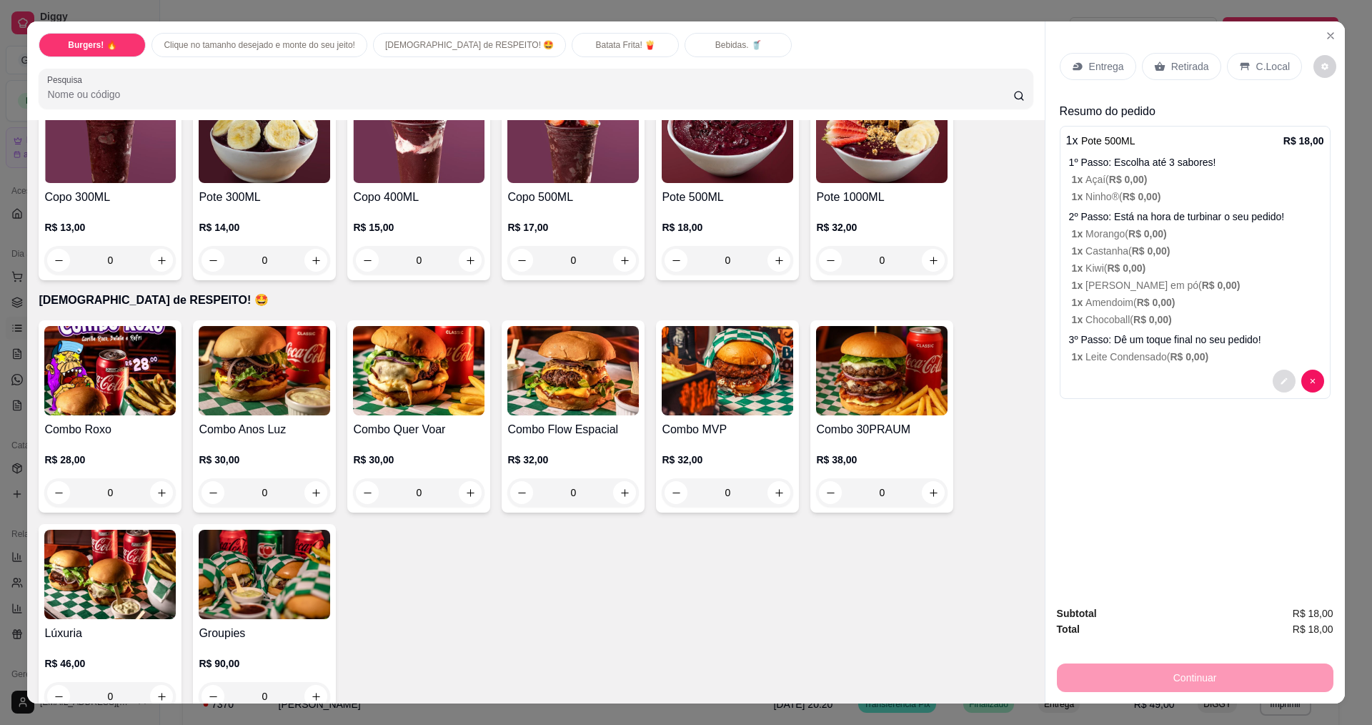
click at [1280, 374] on button "decrease-product-quantity" at bounding box center [1284, 380] width 23 height 23
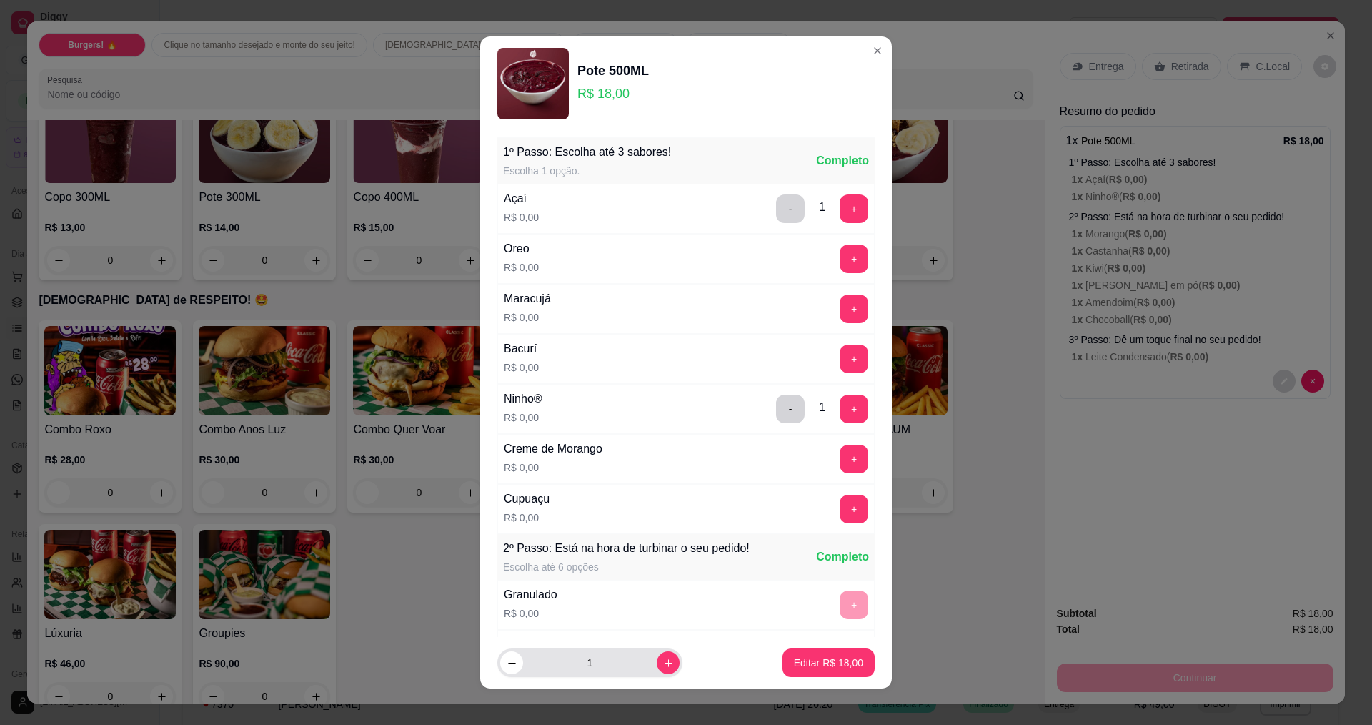
drag, startPoint x: 662, startPoint y: 675, endPoint x: 650, endPoint y: 665, distance: 15.3
click at [654, 667] on div "1" at bounding box center [589, 662] width 179 height 29
click at [663, 664] on icon "increase-product-quantity" at bounding box center [668, 662] width 11 height 11
type input "2"
click at [821, 652] on button "Editar R$ 36,00" at bounding box center [828, 663] width 89 height 28
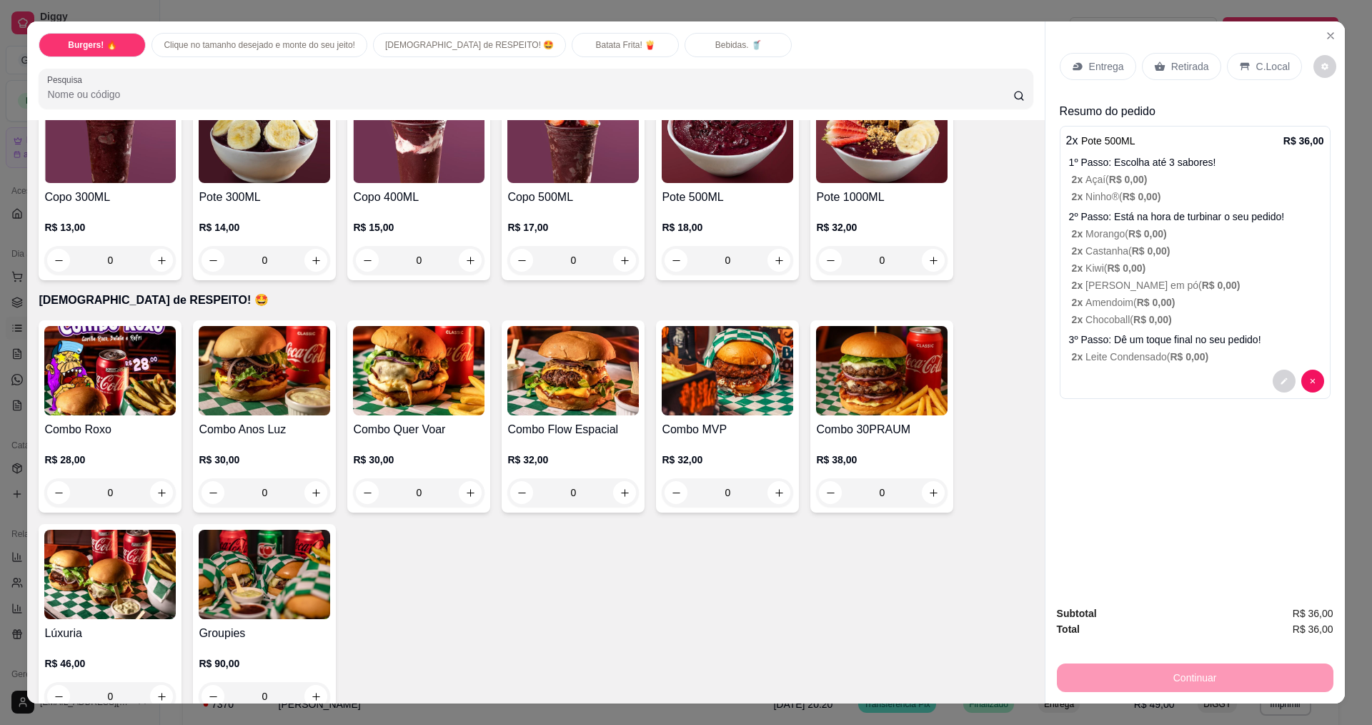
click at [1081, 70] on div "Entrega" at bounding box center [1098, 66] width 76 height 27
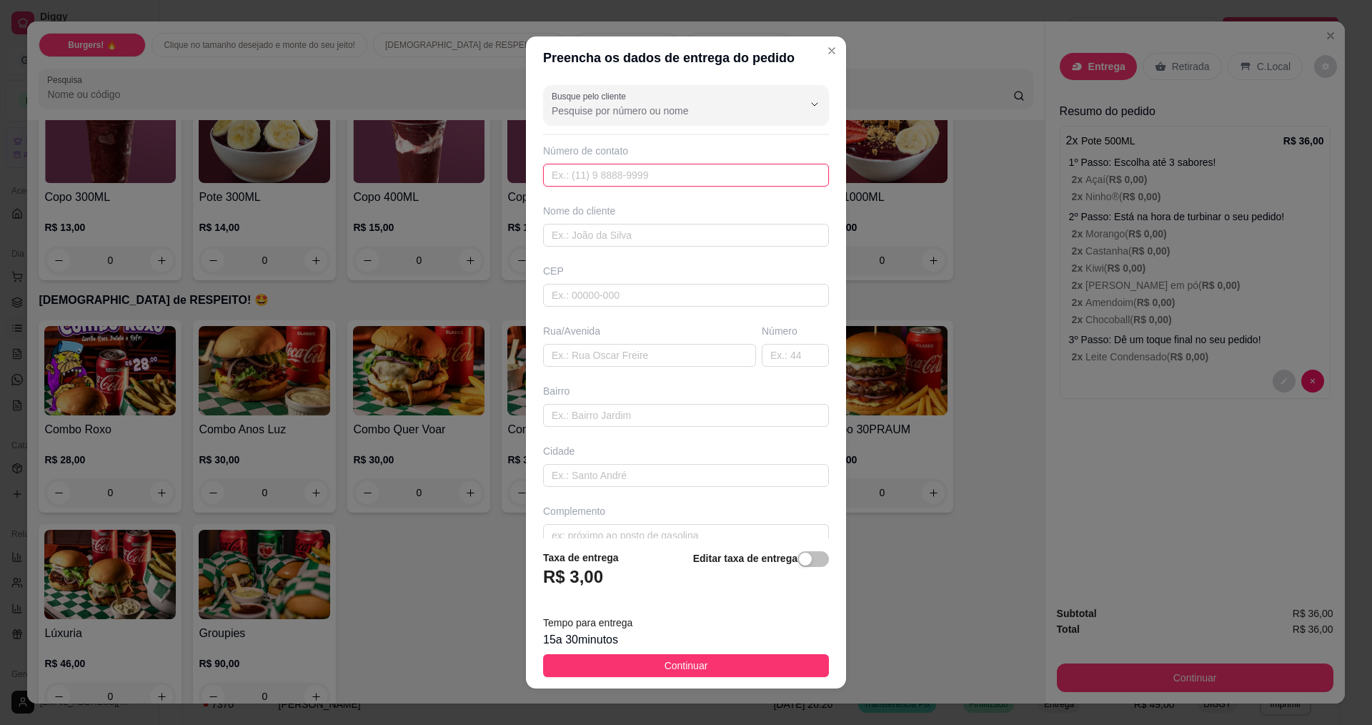
click at [646, 166] on input "text" at bounding box center [686, 175] width 286 height 23
click at [652, 234] on input "text" at bounding box center [686, 235] width 286 height 23
type input "Livramento"
click at [642, 352] on input "text" at bounding box center [649, 355] width 213 height 23
type input "[DEMOGRAPHIC_DATA] estevam"
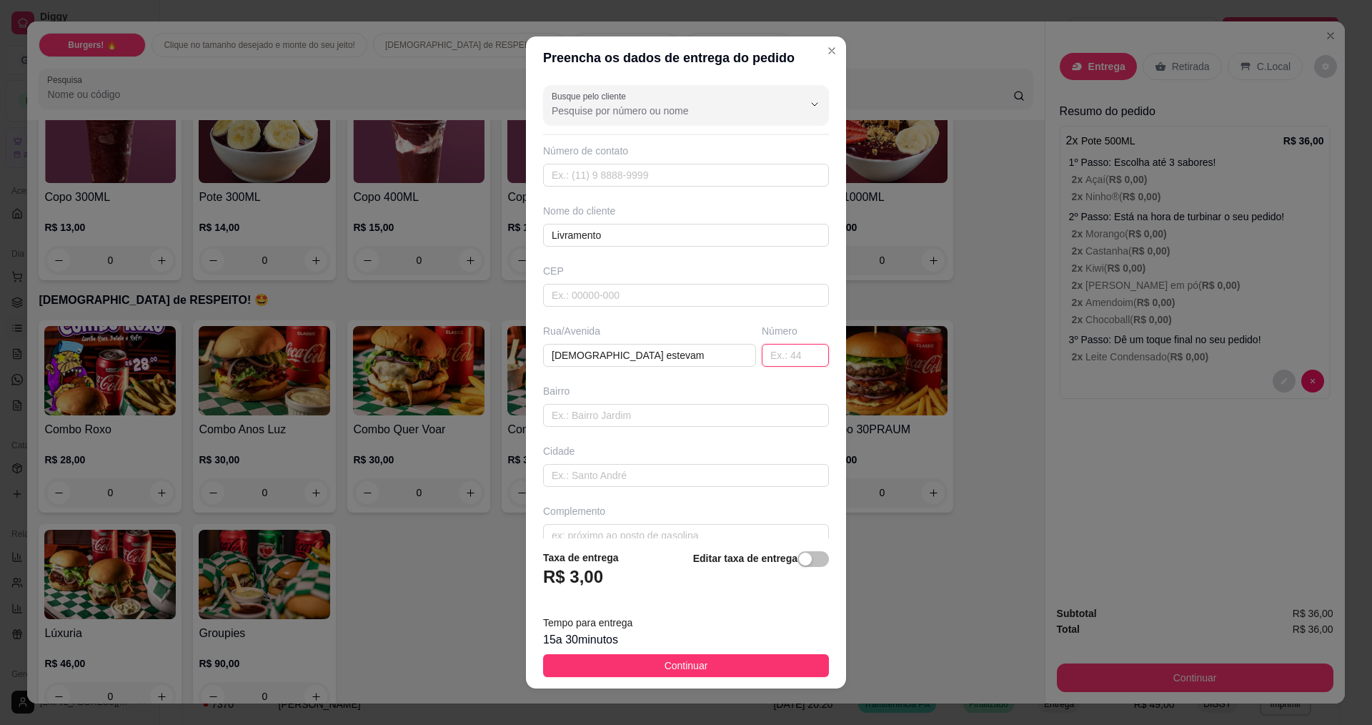
click at [770, 352] on input "text" at bounding box center [795, 355] width 67 height 23
type input "1090"
click at [686, 657] on button "Continuar" at bounding box center [686, 665] width 286 height 23
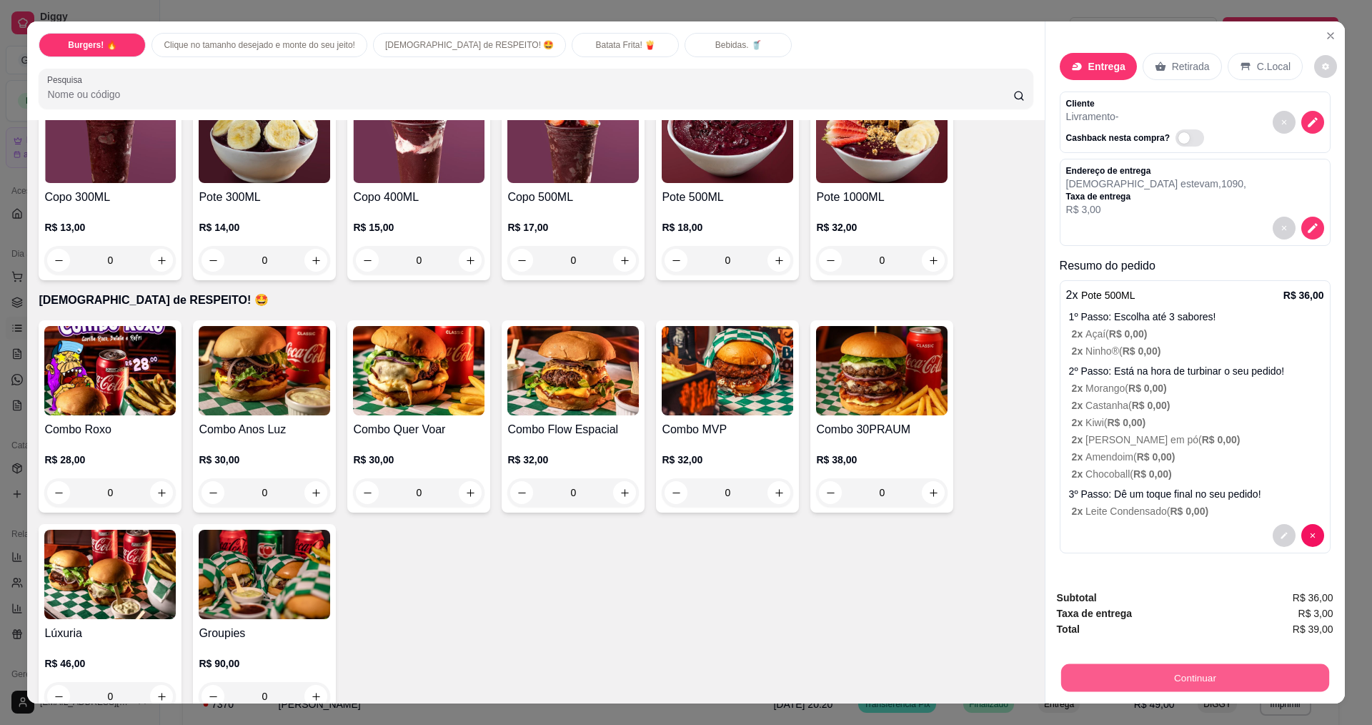
click at [1184, 678] on button "Continuar" at bounding box center [1195, 677] width 268 height 28
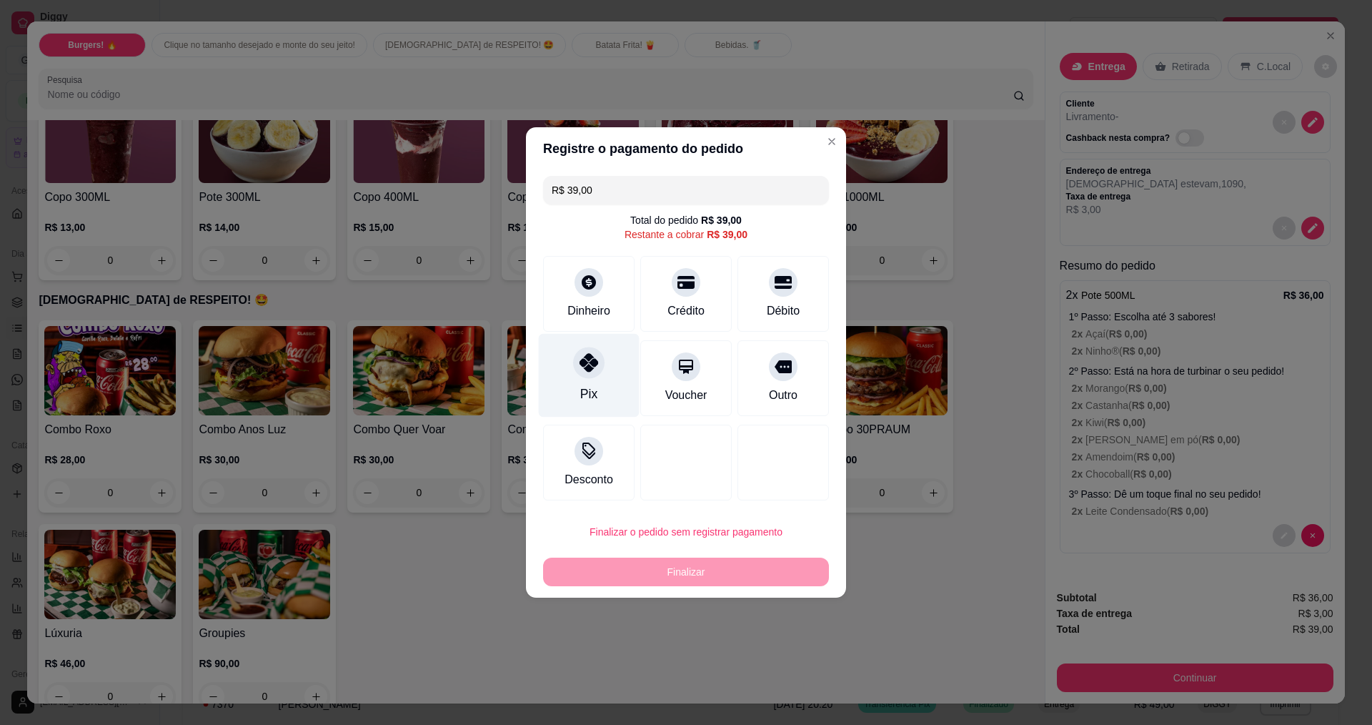
drag, startPoint x: 602, startPoint y: 377, endPoint x: 637, endPoint y: 474, distance: 103.6
click at [602, 379] on div "Pix" at bounding box center [589, 376] width 101 height 84
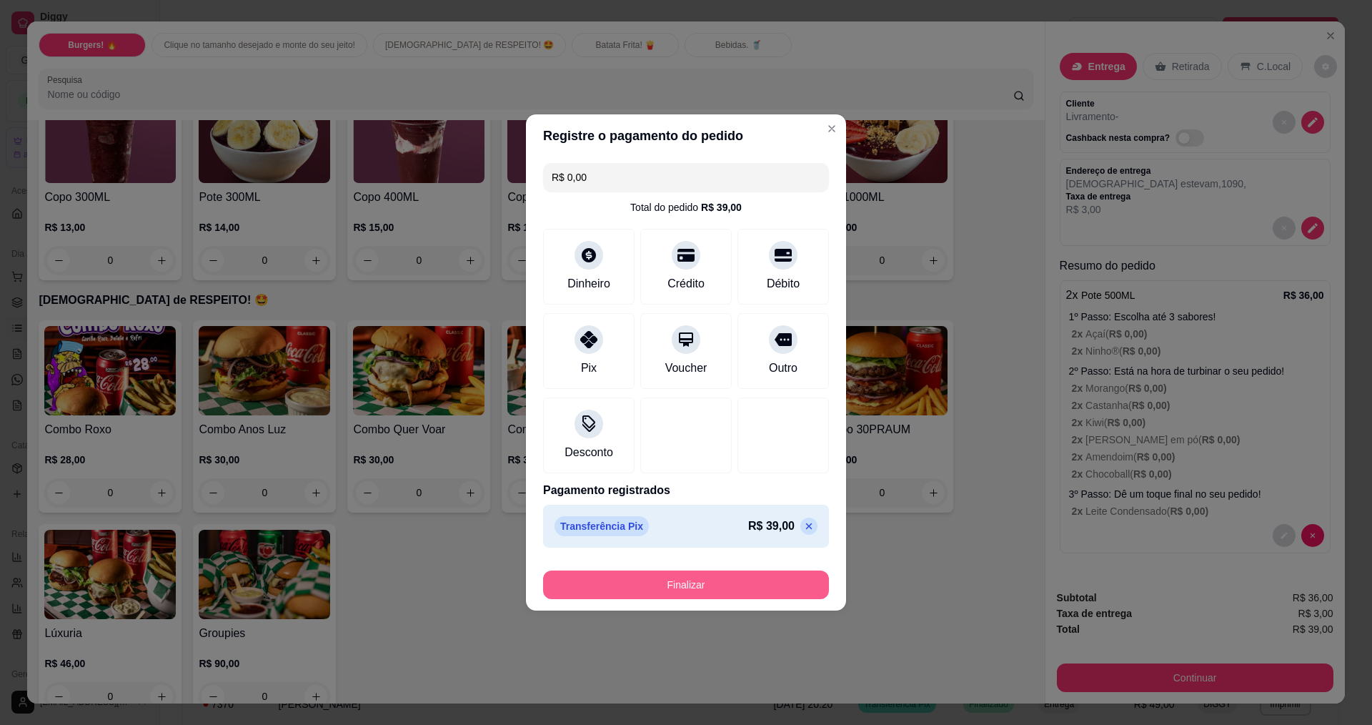
click at [670, 592] on button "Finalizar" at bounding box center [686, 584] width 286 height 29
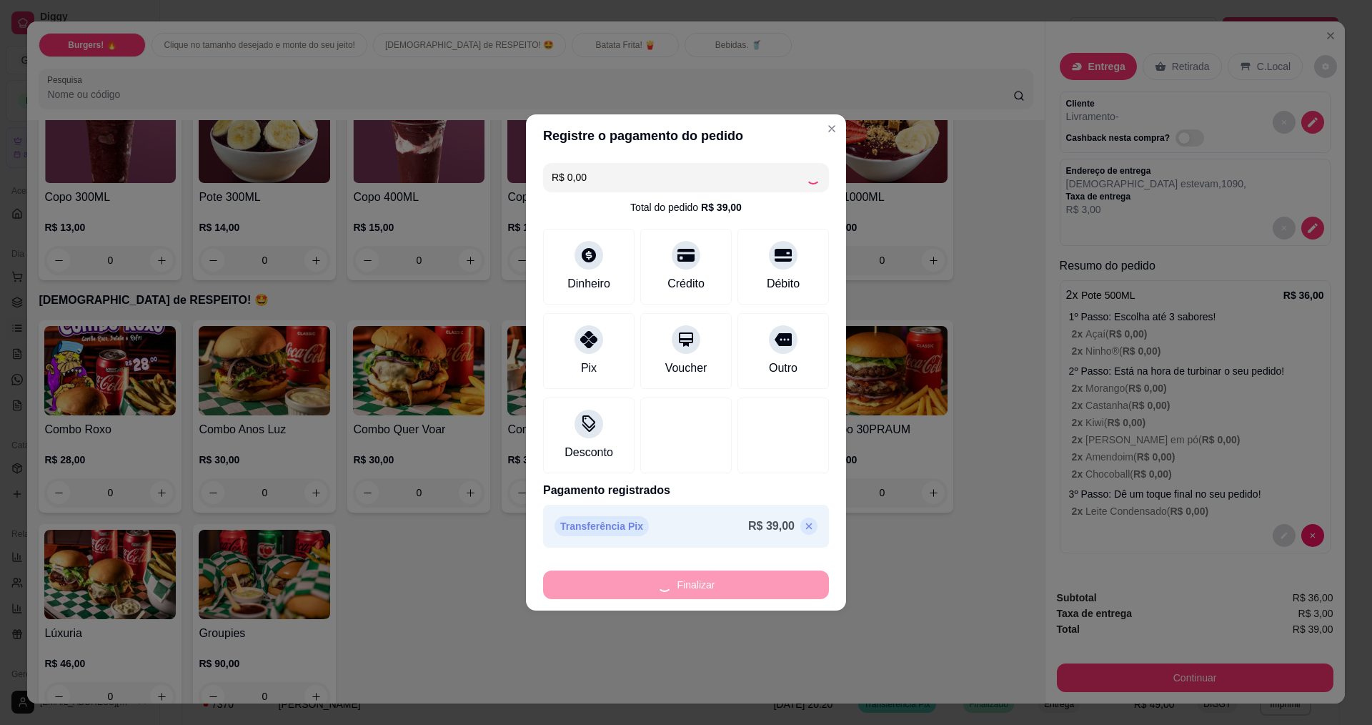
type input "-R$ 39,00"
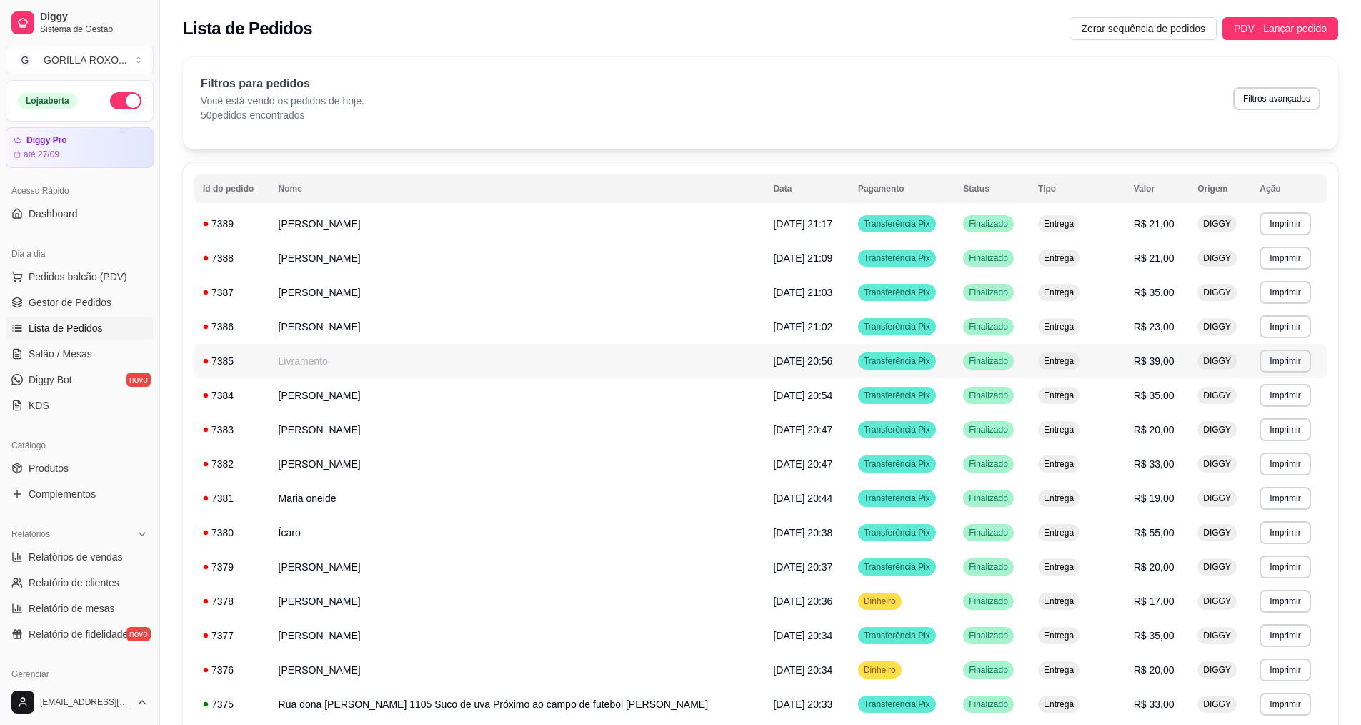
click at [470, 353] on td "Livramento" at bounding box center [517, 361] width 495 height 34
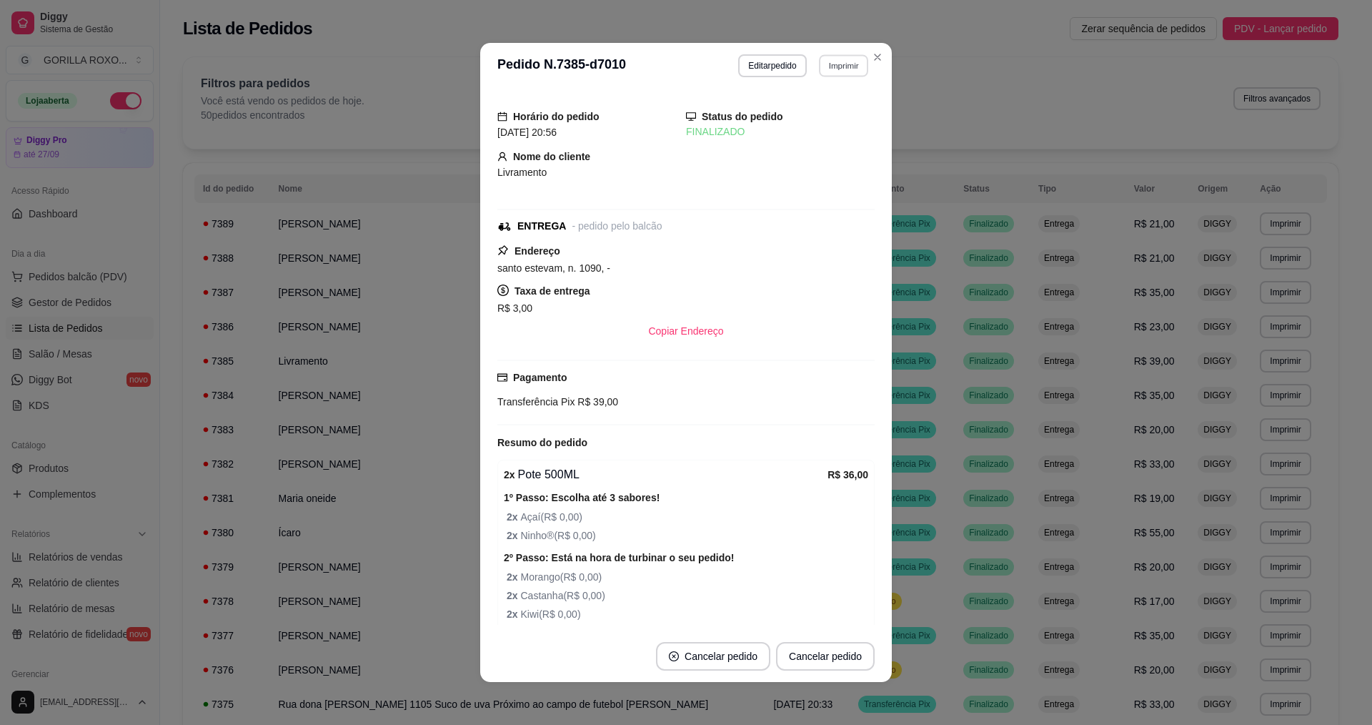
click at [847, 69] on button "Imprimir" at bounding box center [843, 65] width 49 height 22
click at [817, 151] on button "IMPRESSORA" at bounding box center [813, 144] width 104 height 23
click at [853, 71] on button "Imprimir" at bounding box center [843, 65] width 51 height 23
click at [839, 113] on button "IMPRESSORA" at bounding box center [813, 115] width 100 height 22
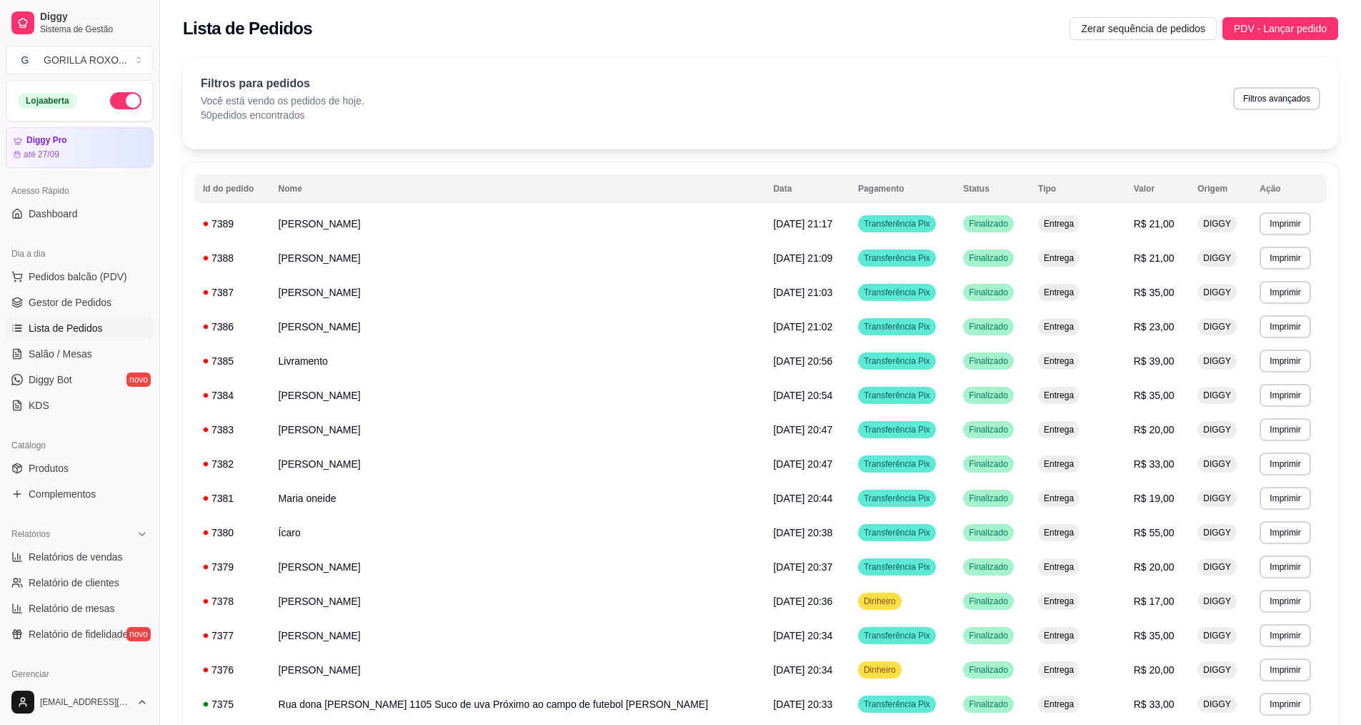
click at [613, 106] on div "Filtros para pedidos Você está vendo os pedidos de hoje. 50 pedidos encontrados…" at bounding box center [761, 98] width 1120 height 47
